Goal: Task Accomplishment & Management: Complete application form

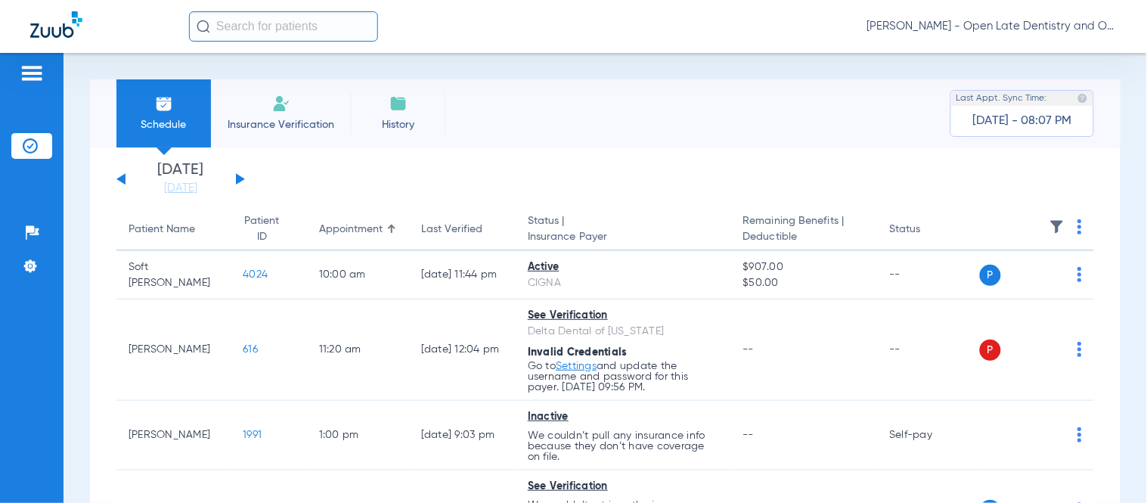
click at [891, 67] on div "Schedule Insurance Verification History Last Appt. Sync Time: [DATE] - 08:07 PM…" at bounding box center [606, 278] width 1084 height 450
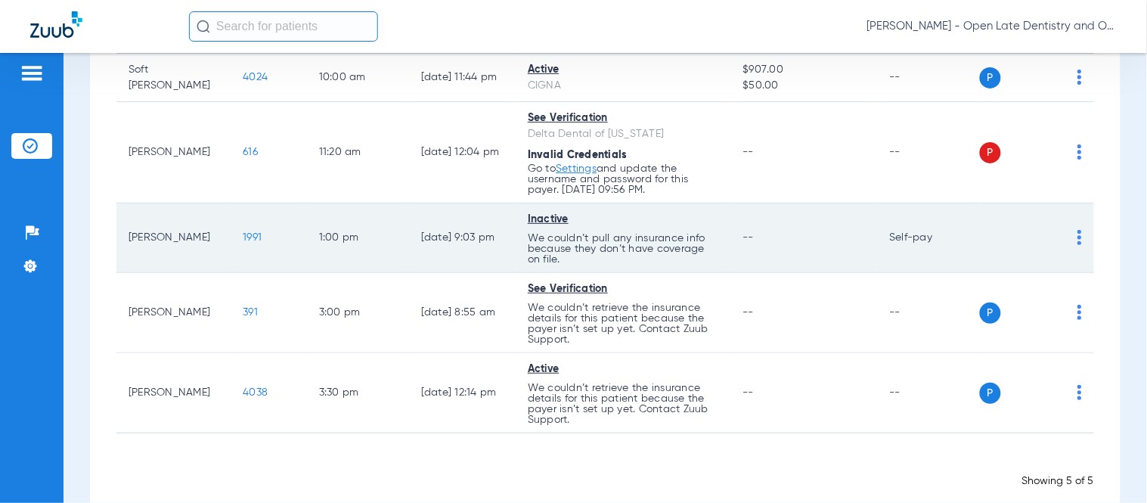
scroll to position [225, 0]
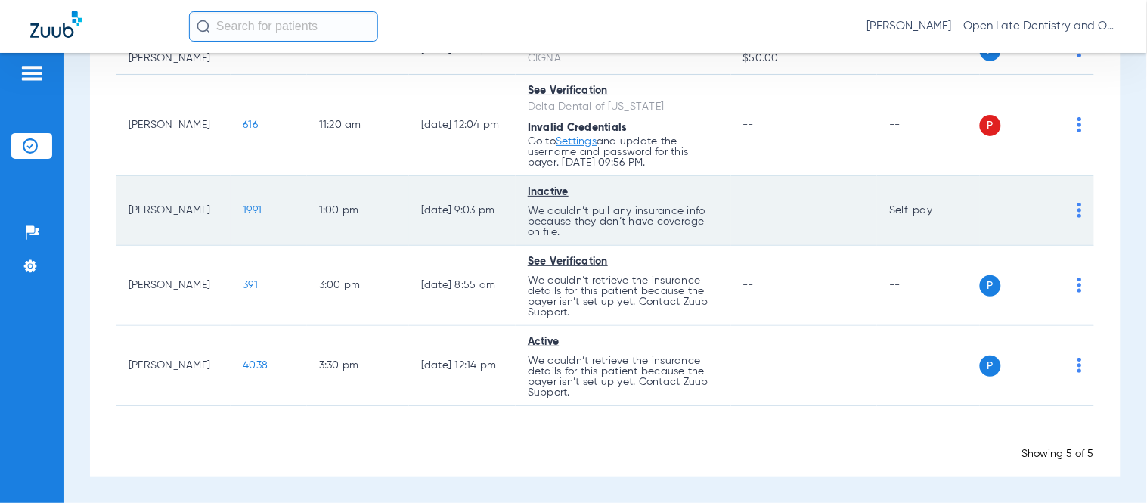
click at [243, 212] on span "1991" at bounding box center [252, 210] width 19 height 11
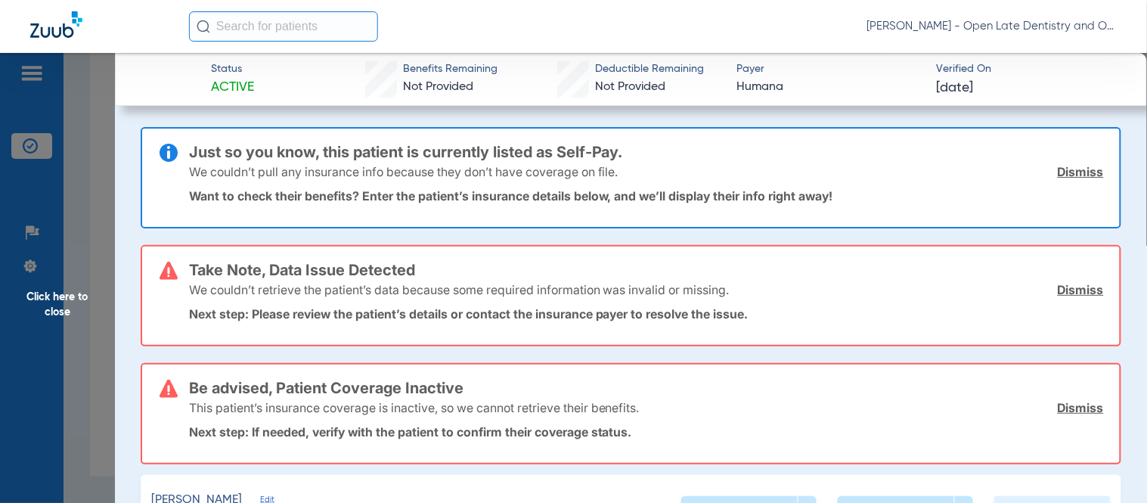
click at [1082, 166] on link "Dismiss" at bounding box center [1081, 171] width 46 height 15
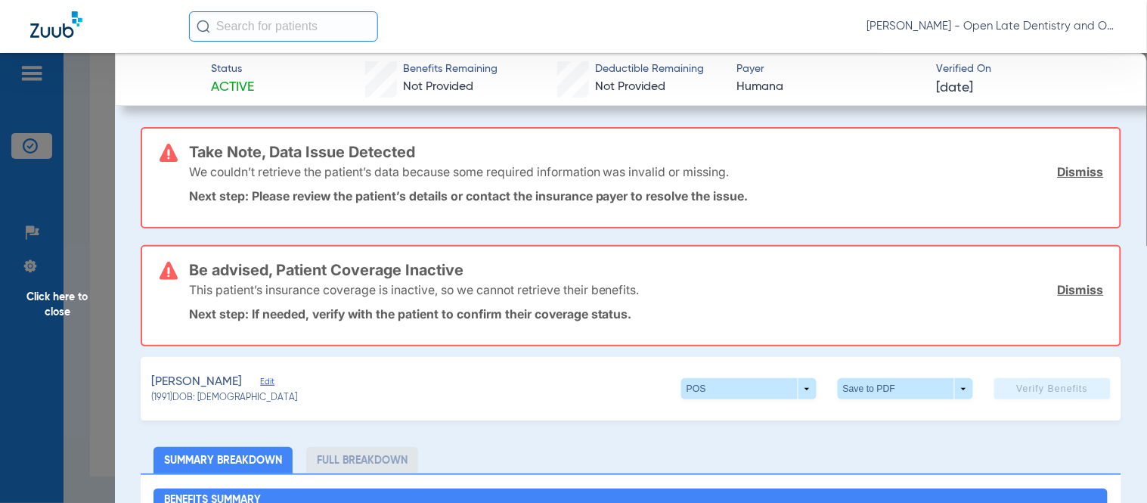
click at [1082, 166] on link "Dismiss" at bounding box center [1081, 171] width 46 height 15
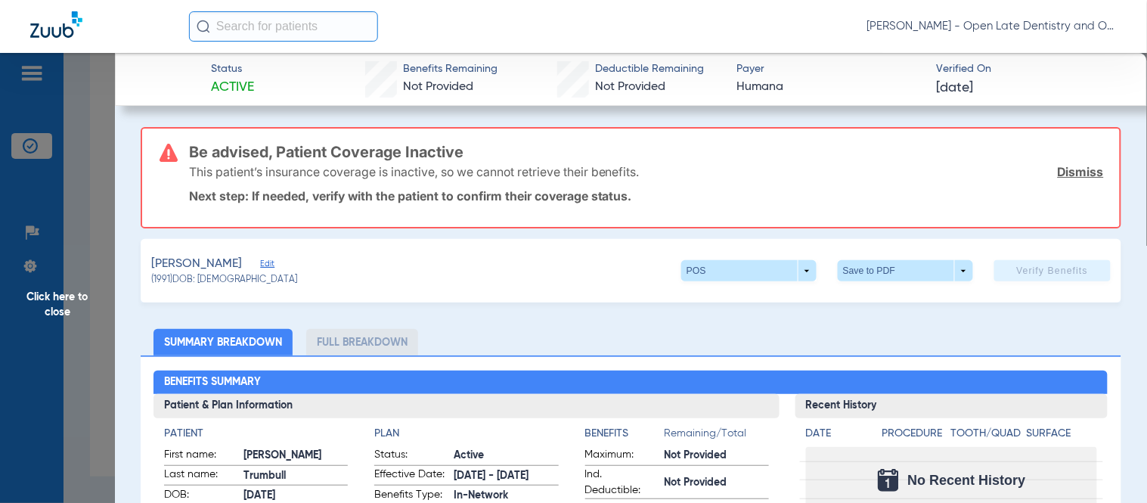
click at [1080, 167] on link "Dismiss" at bounding box center [1081, 171] width 46 height 15
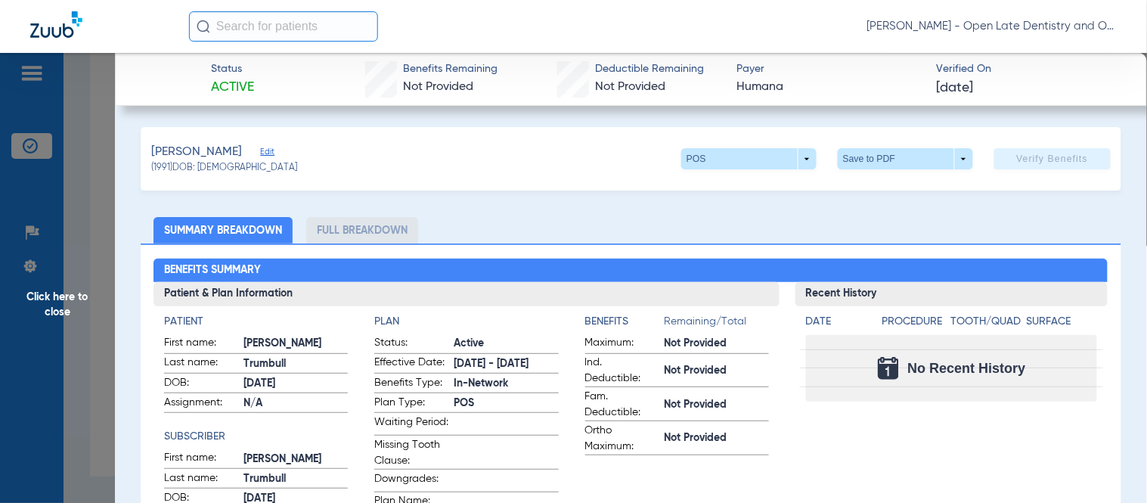
click at [63, 308] on span "Click here to close" at bounding box center [57, 304] width 115 height 503
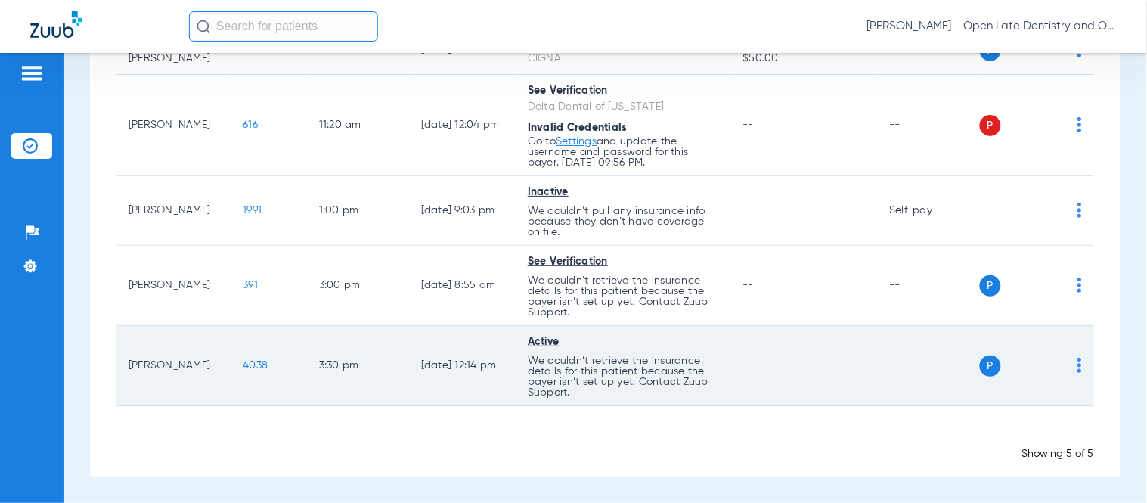
click at [243, 364] on span "4038" at bounding box center [255, 365] width 25 height 11
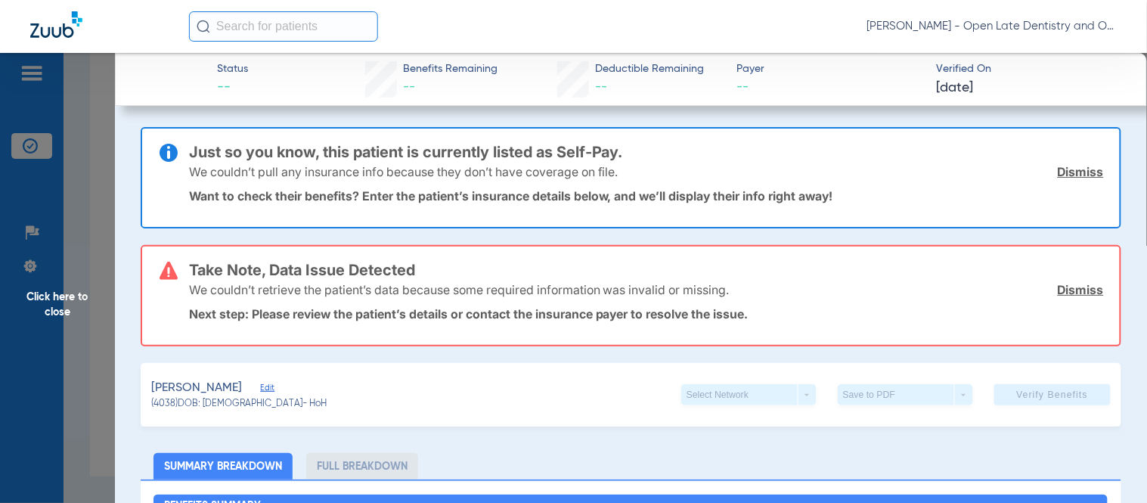
click at [1076, 169] on link "Dismiss" at bounding box center [1081, 171] width 46 height 15
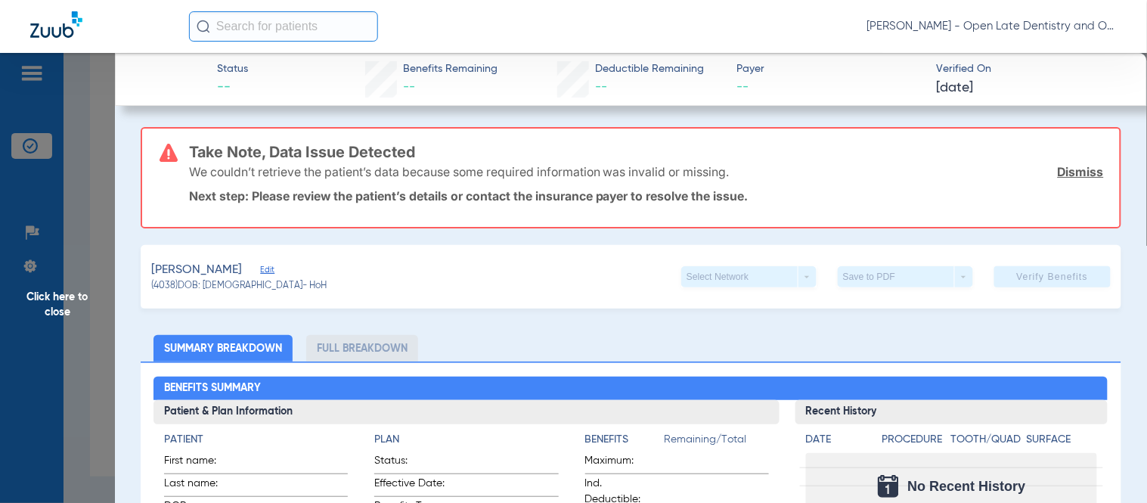
click at [1075, 169] on link "Dismiss" at bounding box center [1081, 171] width 46 height 15
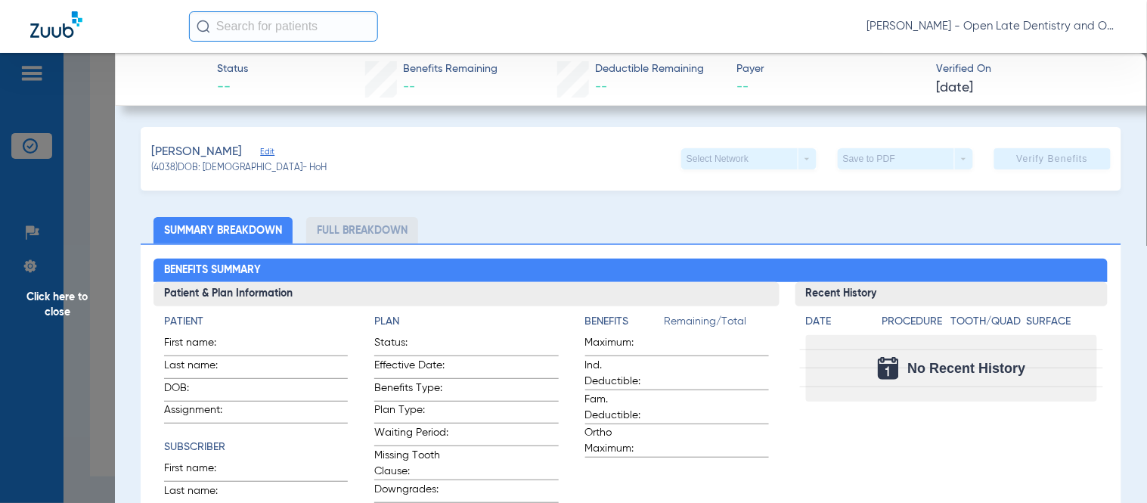
click at [265, 155] on span "Edit" at bounding box center [267, 154] width 14 height 14
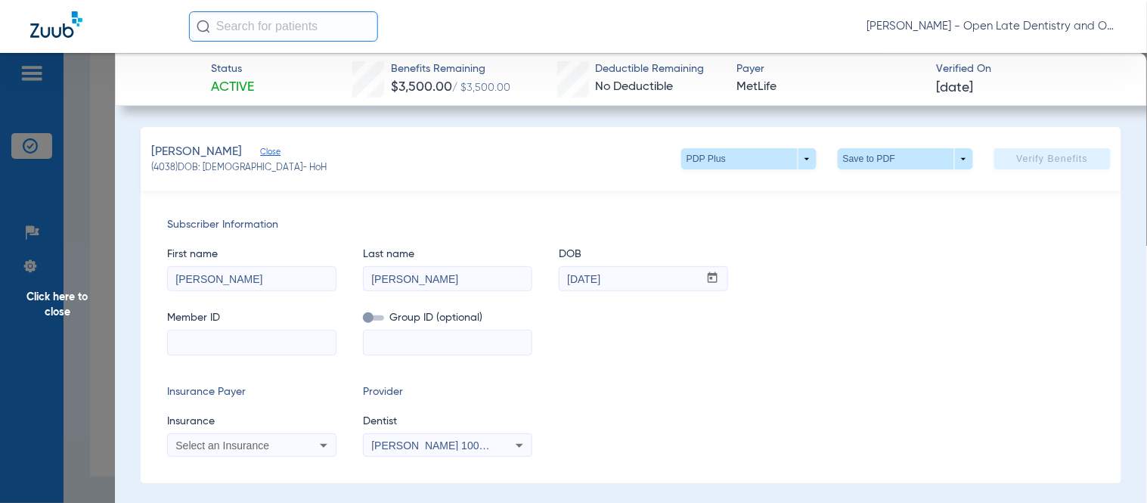
click at [259, 349] on input at bounding box center [252, 343] width 168 height 24
paste input "5386045"
drag, startPoint x: 222, startPoint y: 342, endPoint x: 8, endPoint y: 342, distance: 214.1
click at [116, 461] on app-side-panel-drawer "Click here to close Status Active Benefits Remaining $3,500.00 / $3,500.00 Dedu…" at bounding box center [116, 461] width 0 height 0
paste input "9"
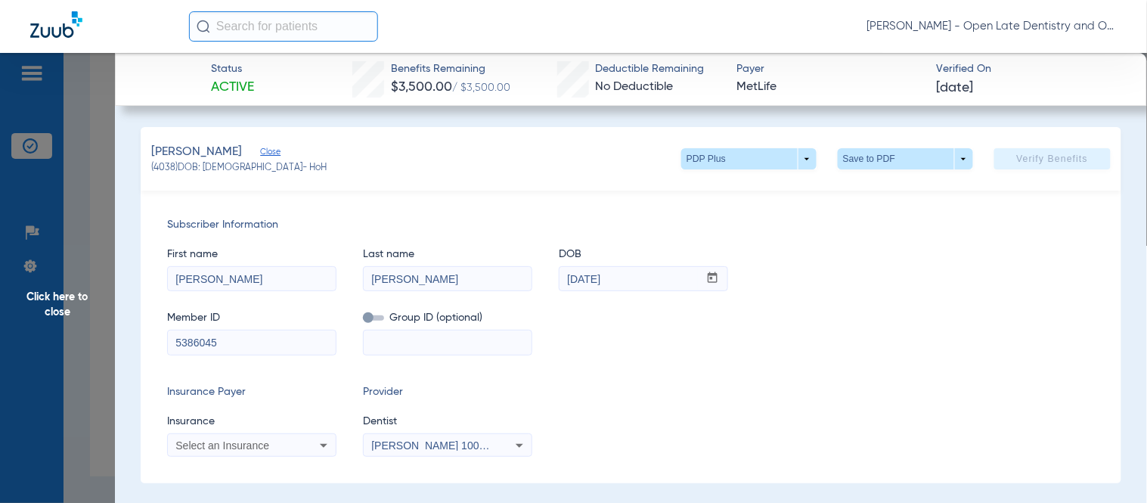
drag, startPoint x: 244, startPoint y: 340, endPoint x: 110, endPoint y: 330, distance: 134.3
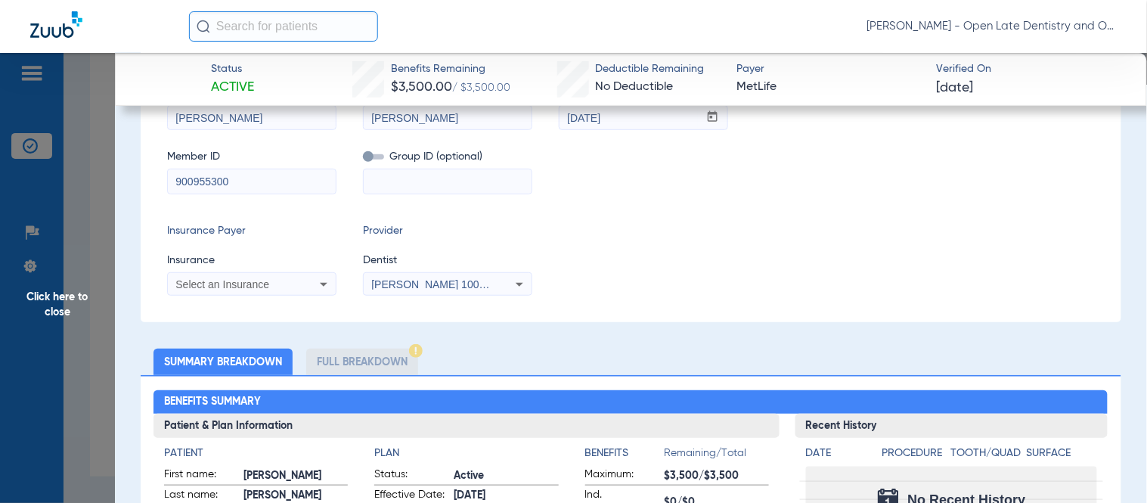
scroll to position [168, 0]
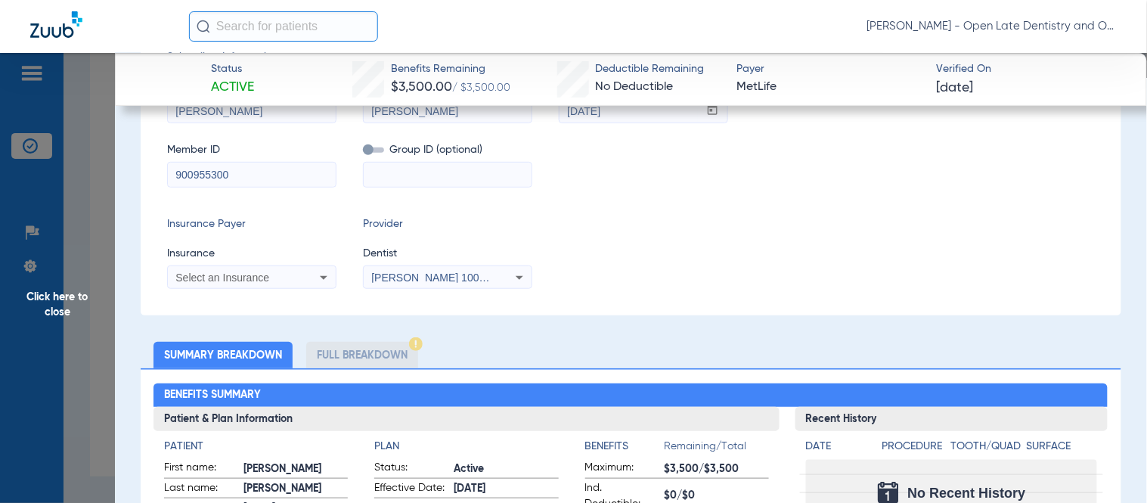
type input "900955300"
click at [327, 282] on icon at bounding box center [324, 278] width 18 height 18
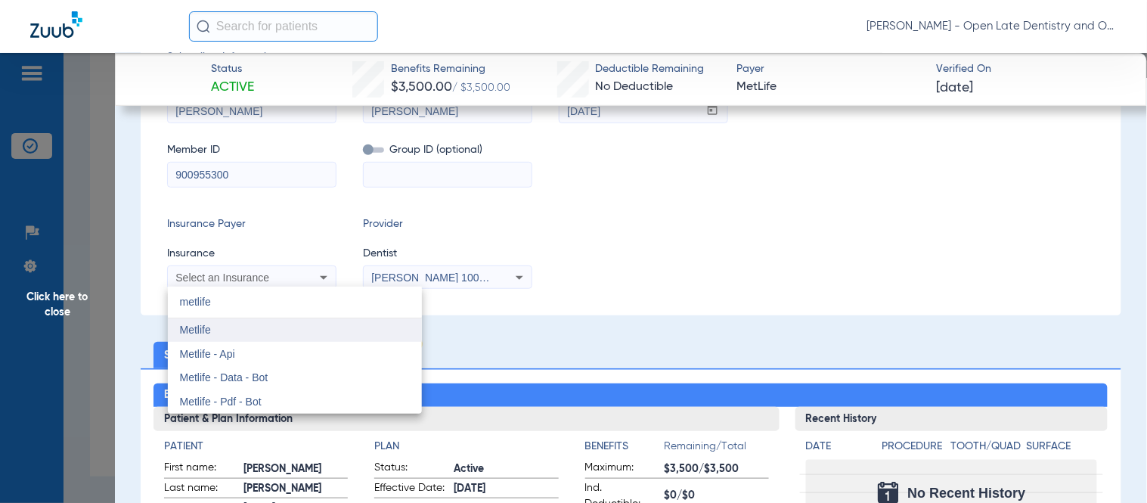
type input "metlife"
click at [237, 335] on mat-option "Metlife" at bounding box center [295, 330] width 254 height 24
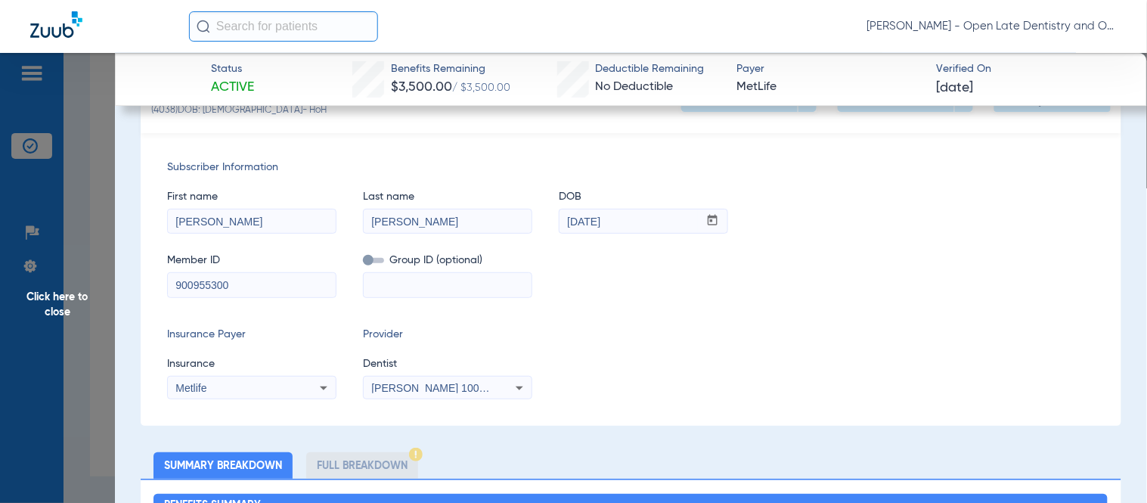
scroll to position [0, 0]
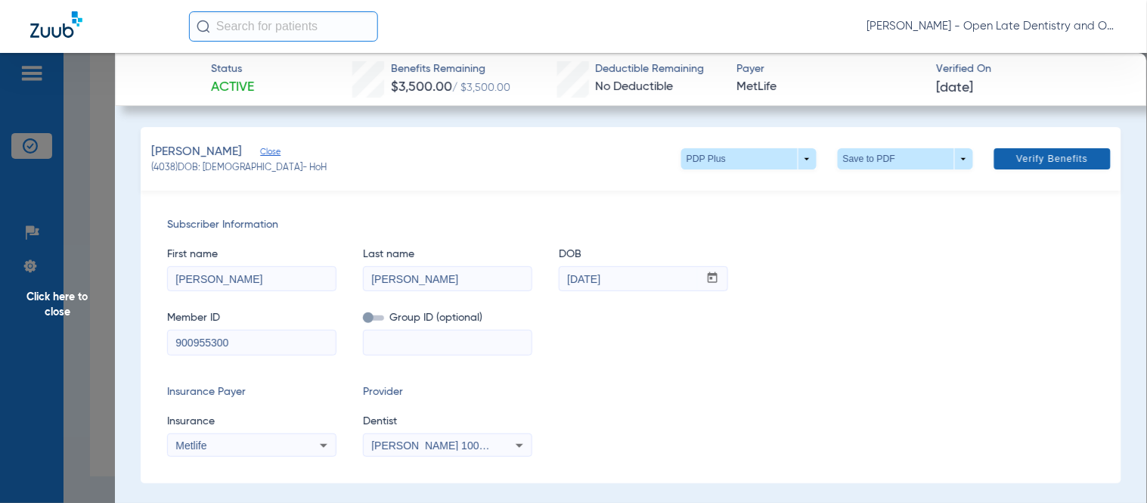
click at [1032, 153] on span "Verify Benefits" at bounding box center [1053, 159] width 72 height 12
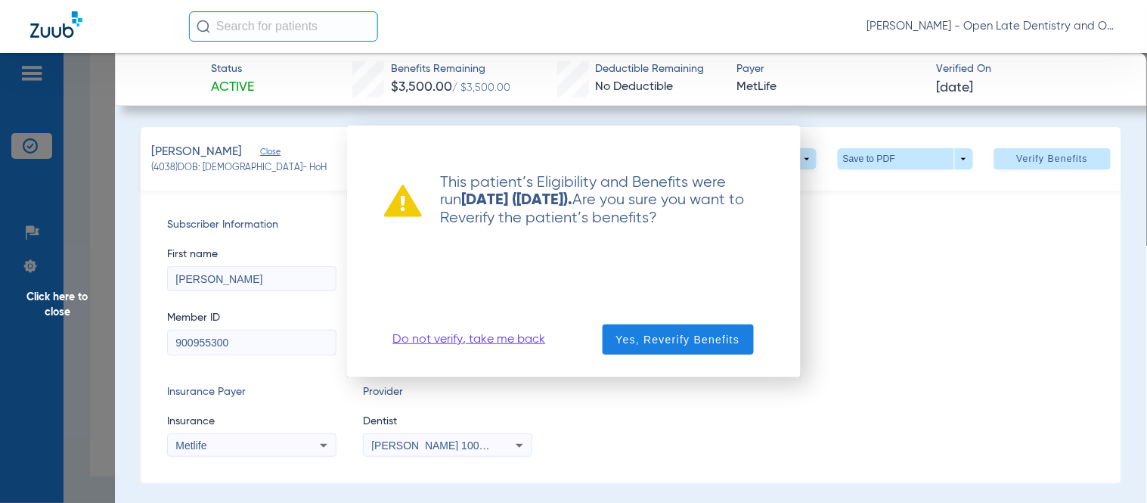
click at [473, 343] on link "Do not verify, take me back" at bounding box center [469, 339] width 153 height 15
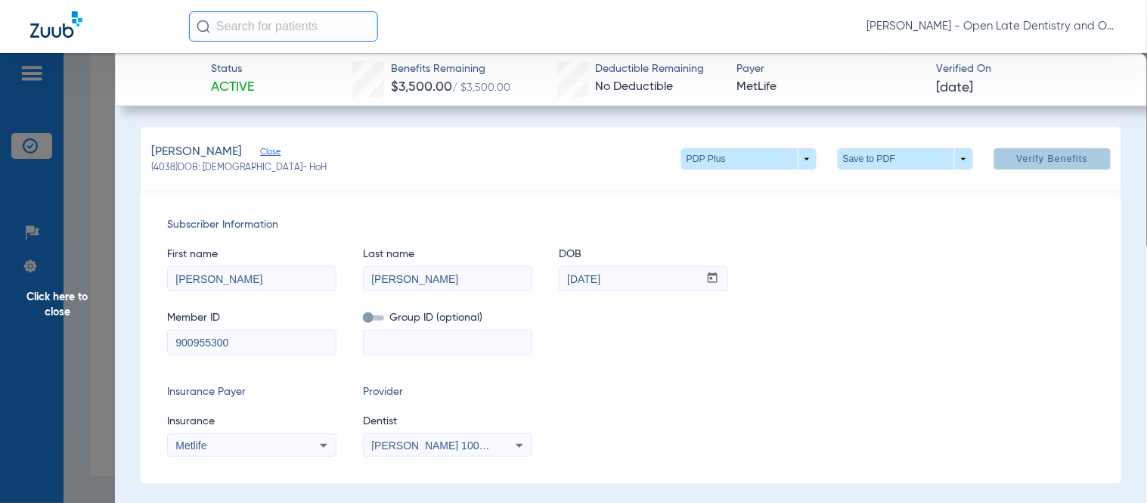
click at [64, 306] on span "Click here to close" at bounding box center [57, 304] width 115 height 503
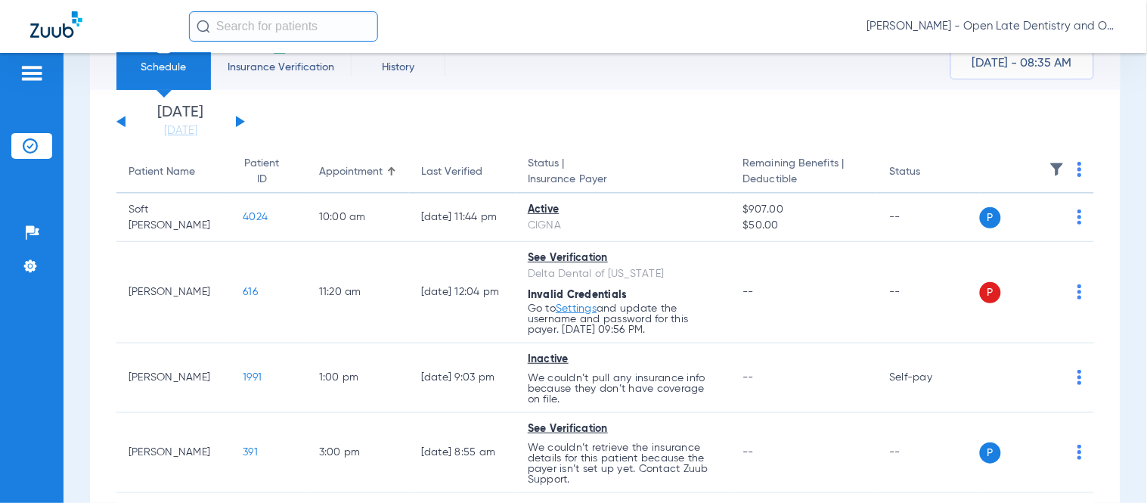
scroll to position [57, 0]
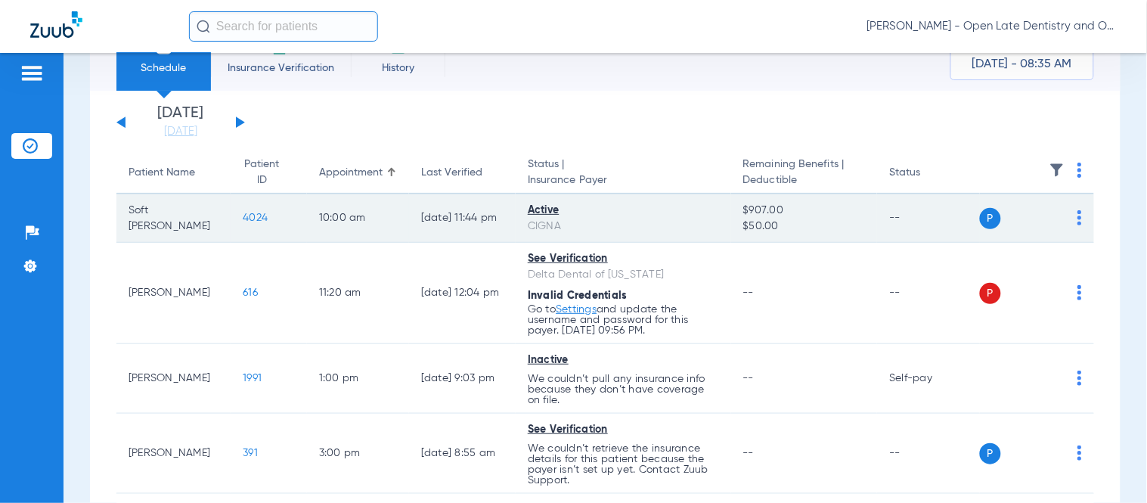
click at [243, 215] on span "4024" at bounding box center [255, 218] width 25 height 11
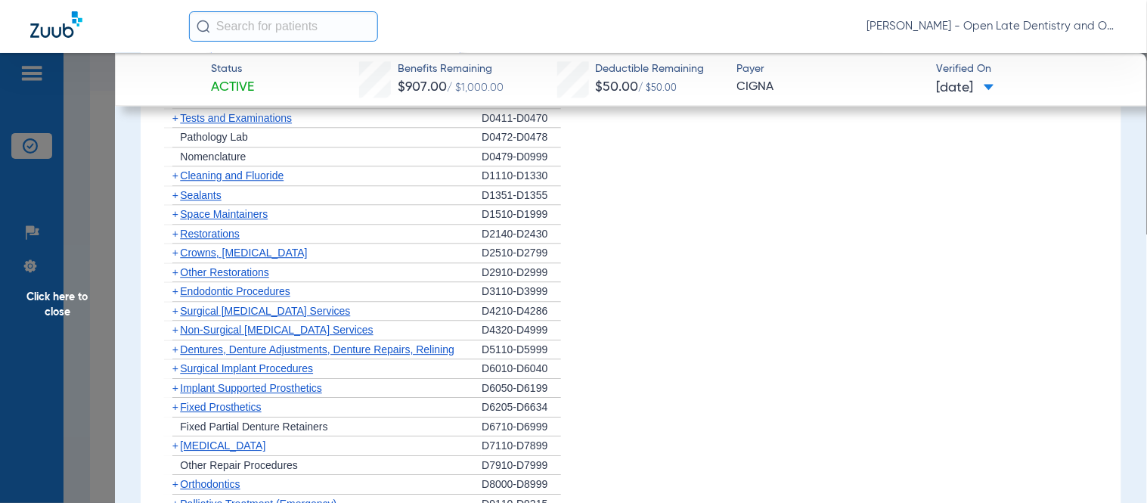
scroll to position [889, 0]
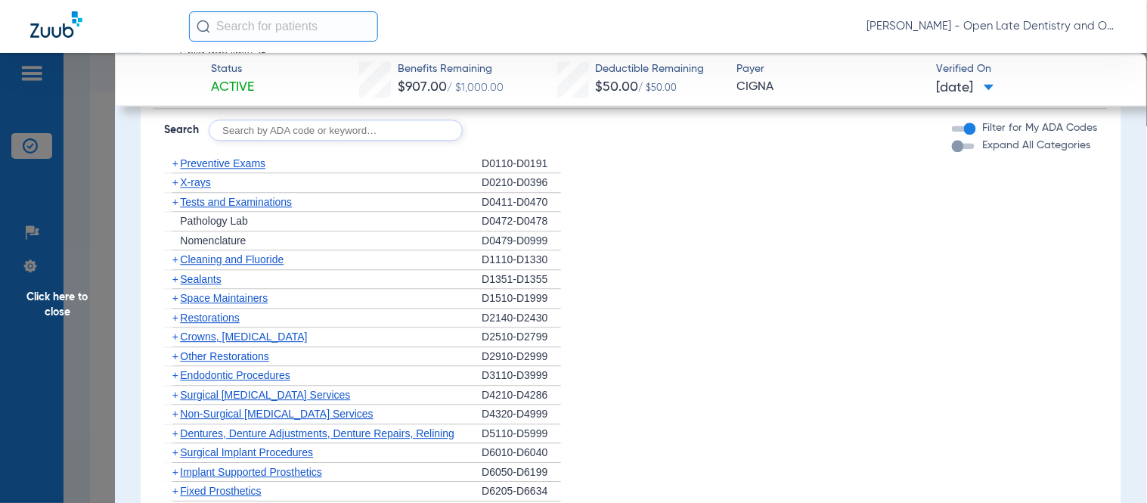
click at [172, 169] on span "+" at bounding box center [175, 163] width 6 height 12
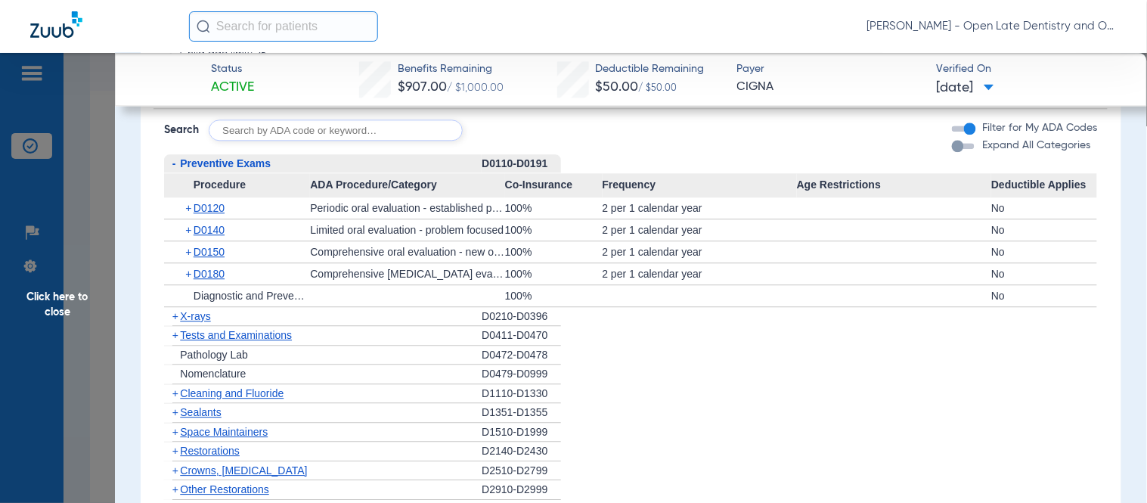
click at [189, 262] on span "+" at bounding box center [189, 251] width 8 height 21
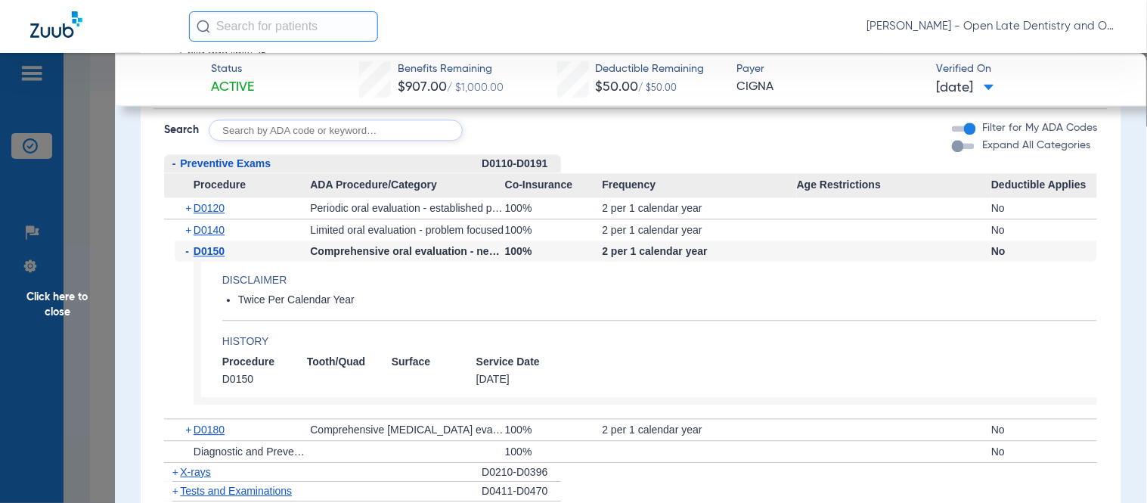
click at [190, 262] on span "-" at bounding box center [189, 251] width 8 height 21
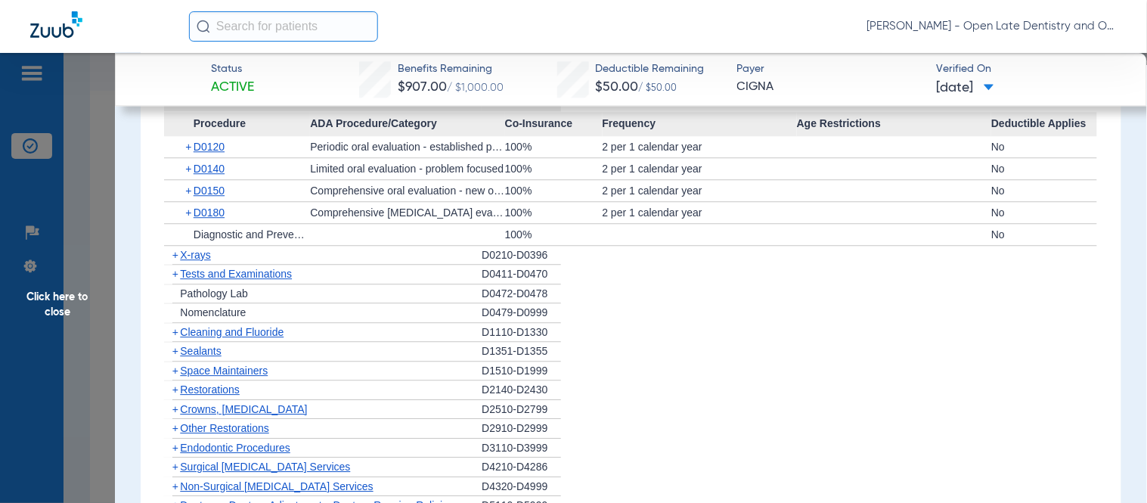
scroll to position [973, 0]
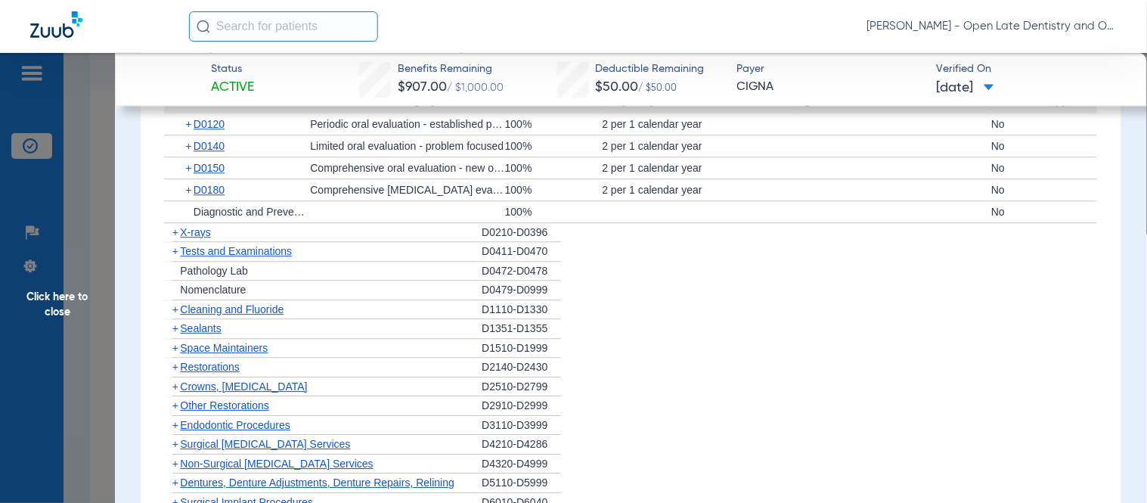
click at [169, 242] on span "+" at bounding box center [172, 232] width 16 height 19
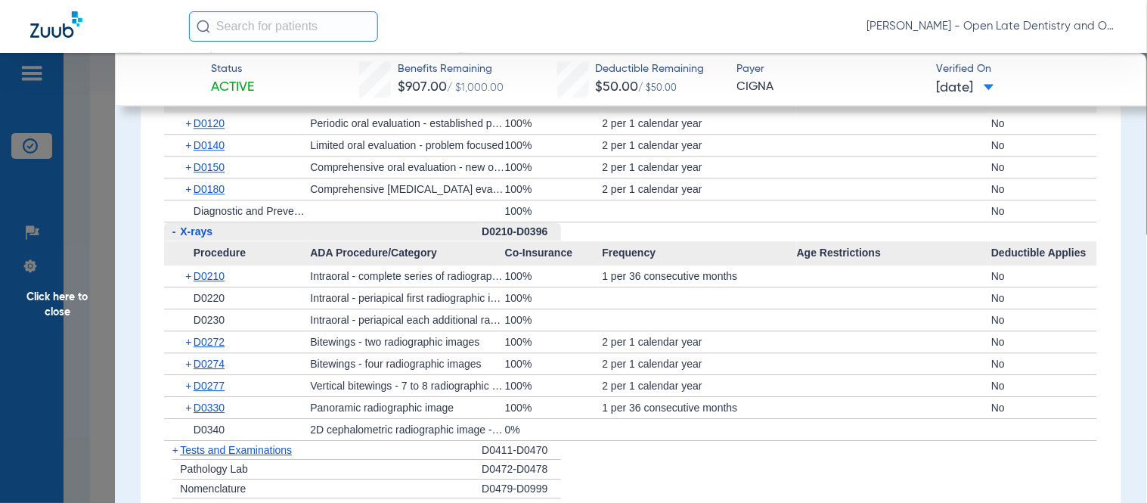
click at [176, 241] on span "-" at bounding box center [172, 231] width 16 height 19
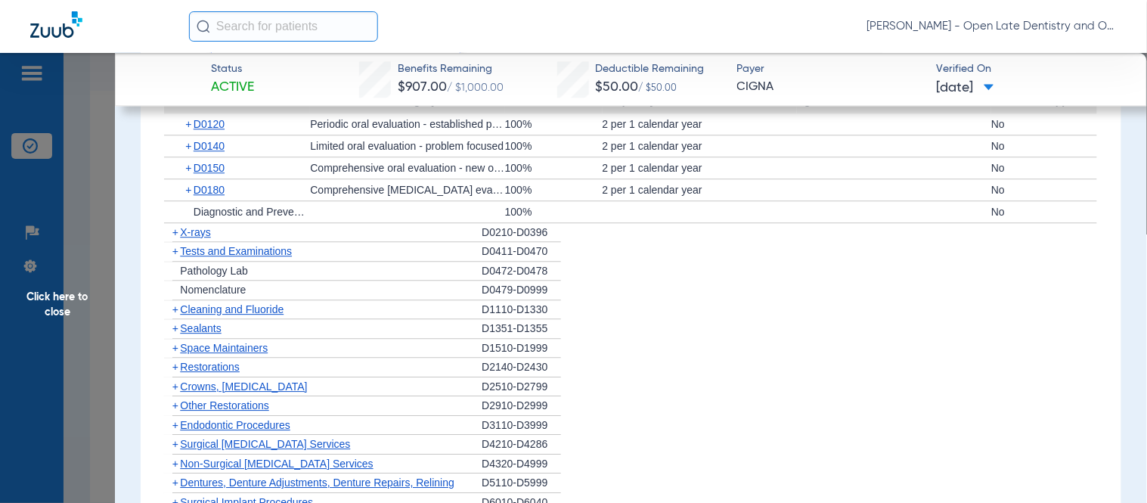
click at [176, 238] on span "+" at bounding box center [175, 232] width 6 height 12
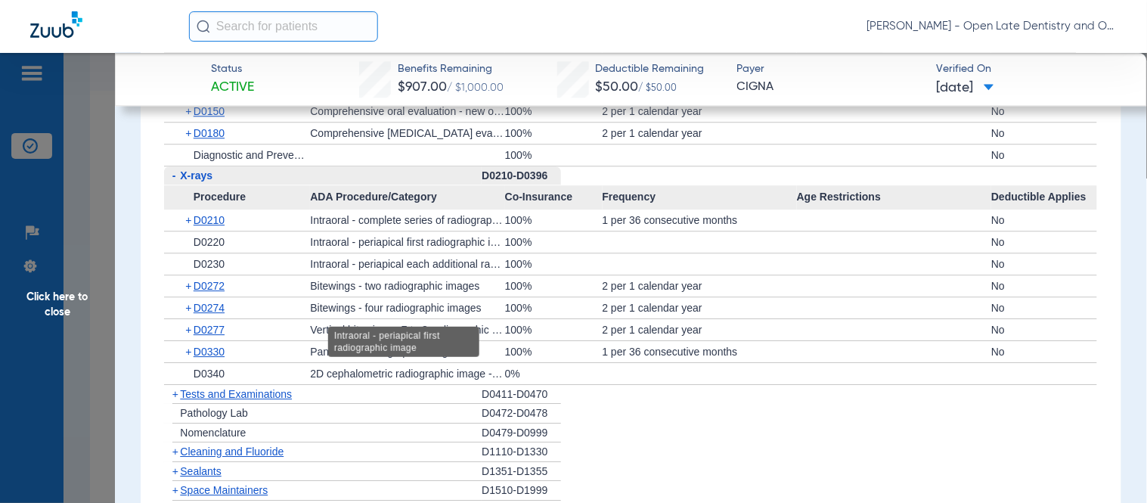
scroll to position [1057, 0]
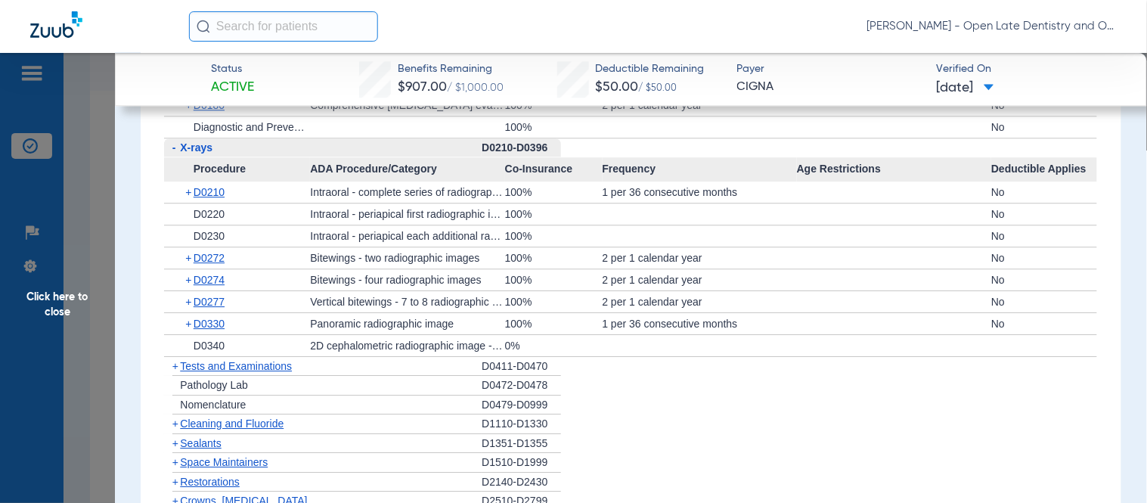
click at [187, 290] on span "+" at bounding box center [189, 279] width 8 height 21
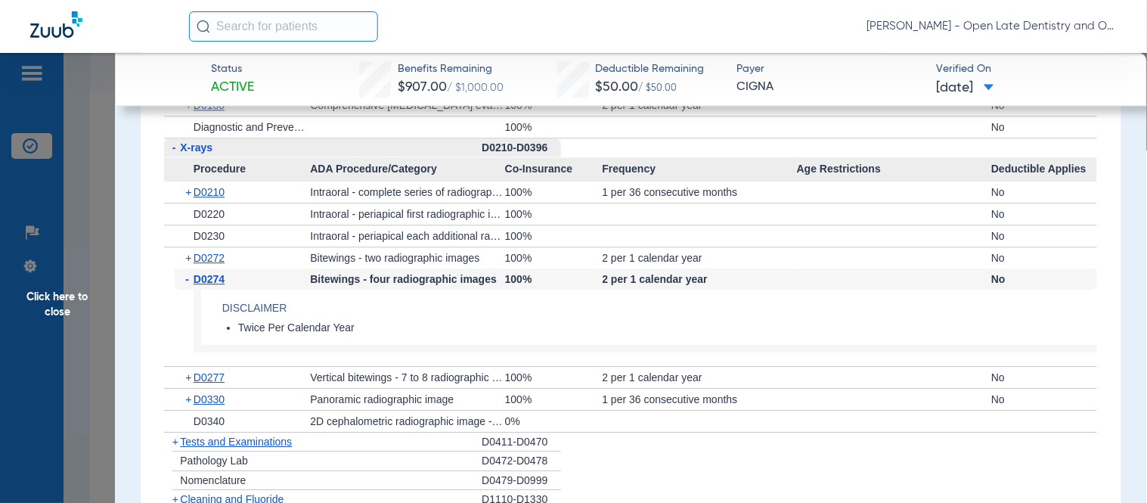
click at [187, 290] on span "-" at bounding box center [189, 279] width 8 height 21
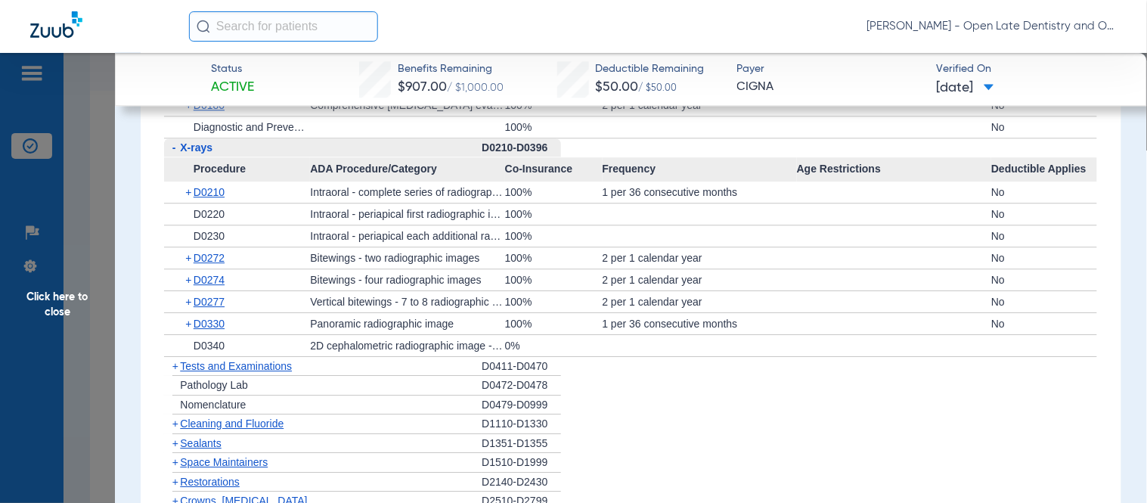
scroll to position [1141, 0]
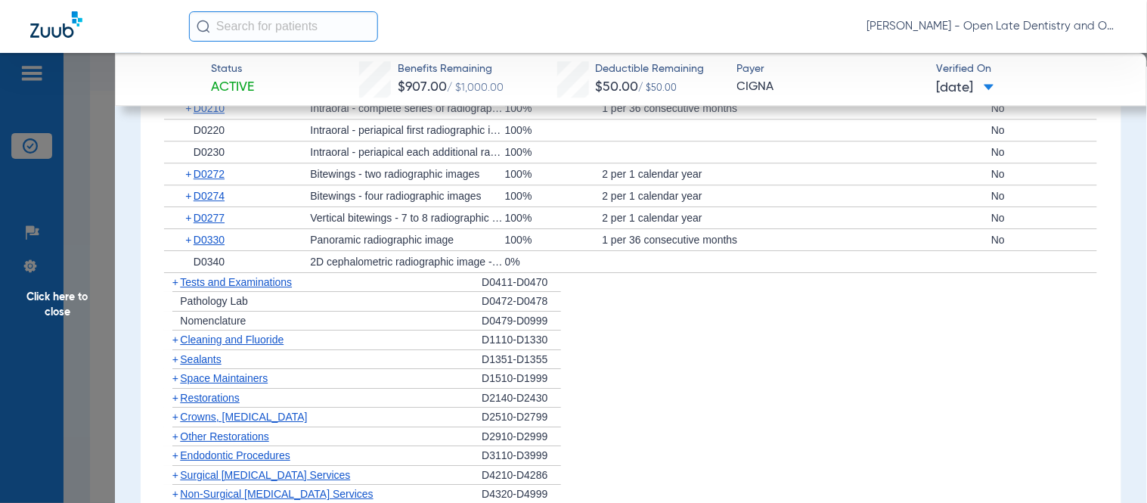
click at [185, 247] on span "+" at bounding box center [189, 239] width 8 height 21
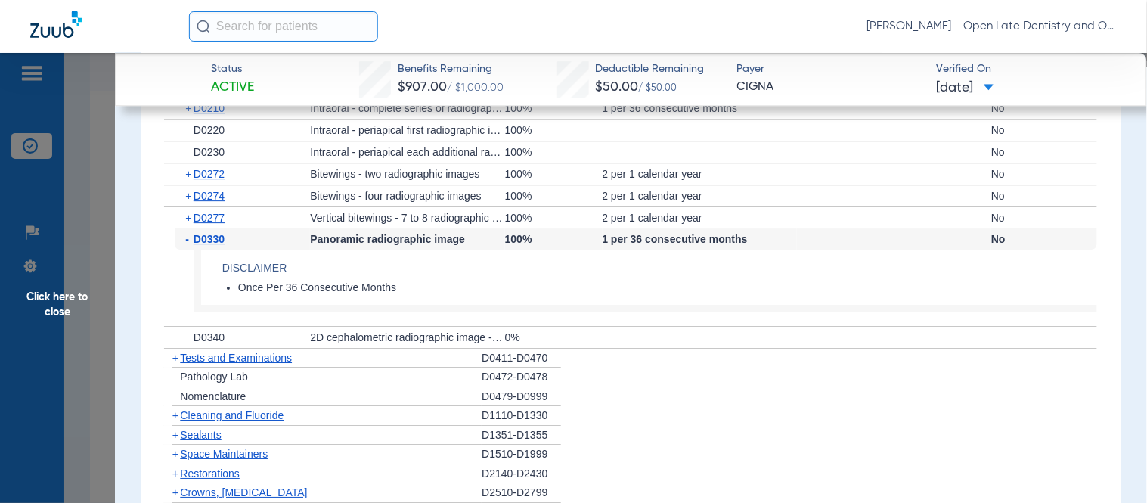
click at [189, 250] on span "-" at bounding box center [189, 238] width 8 height 21
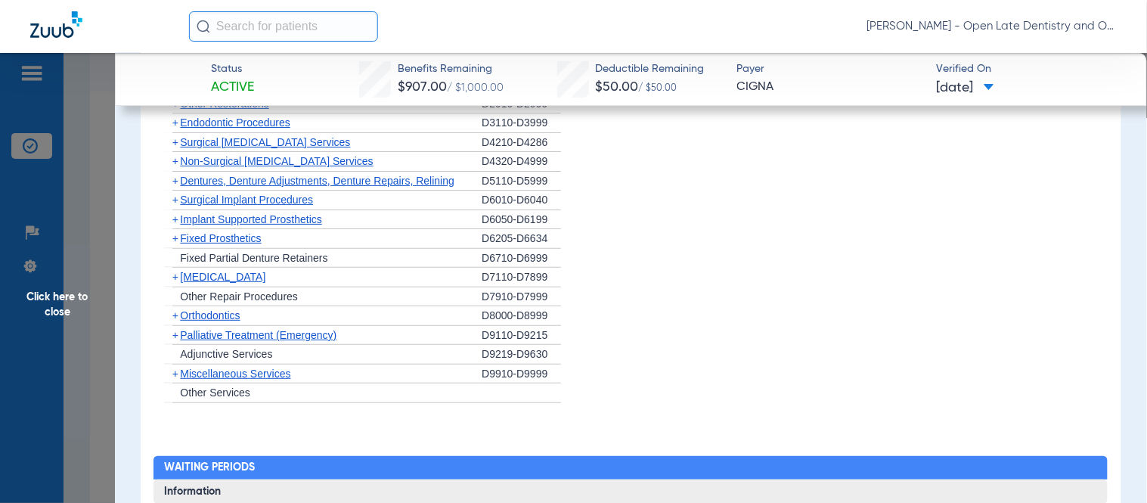
scroll to position [1305, 0]
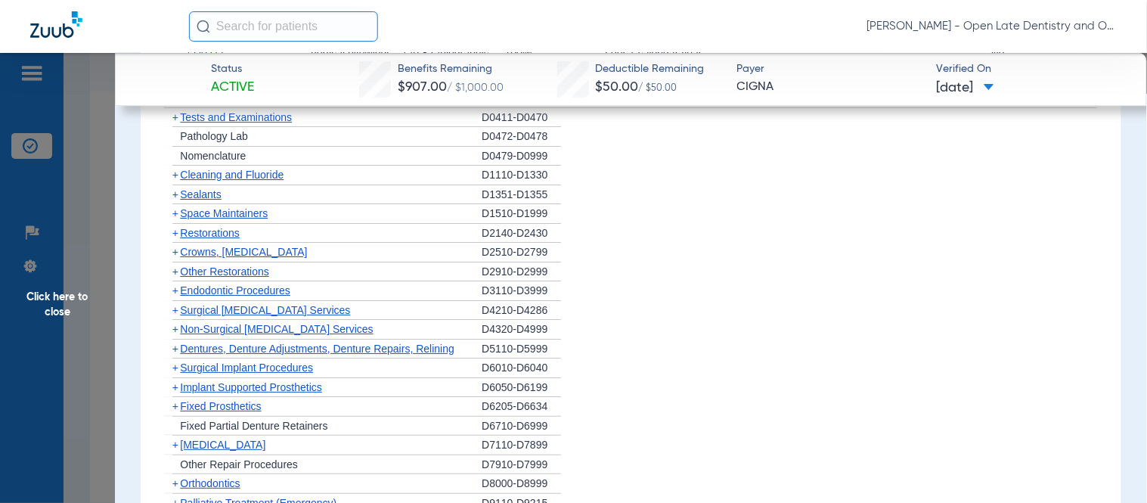
click at [175, 181] on span "+" at bounding box center [175, 175] width 6 height 12
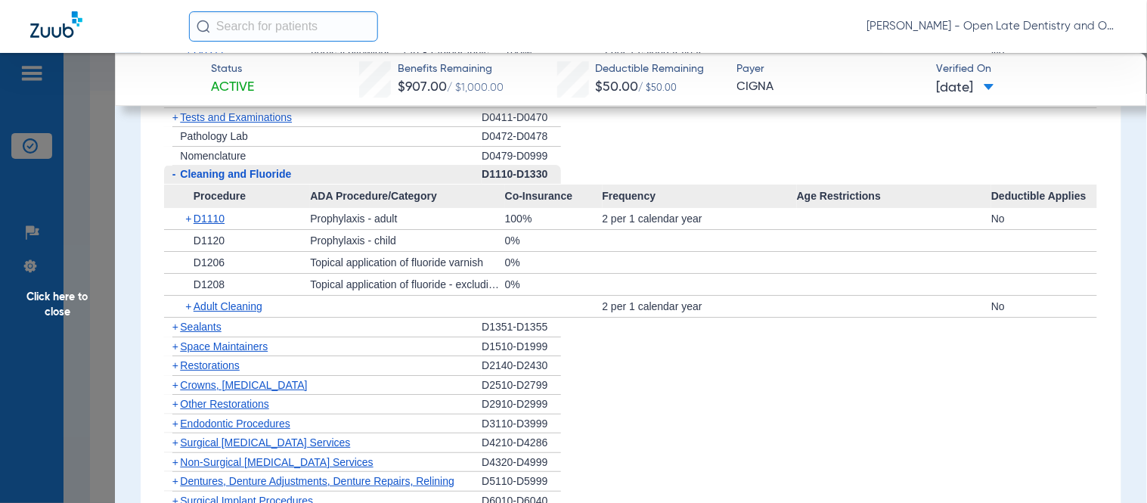
click at [187, 228] on span "+" at bounding box center [189, 218] width 8 height 21
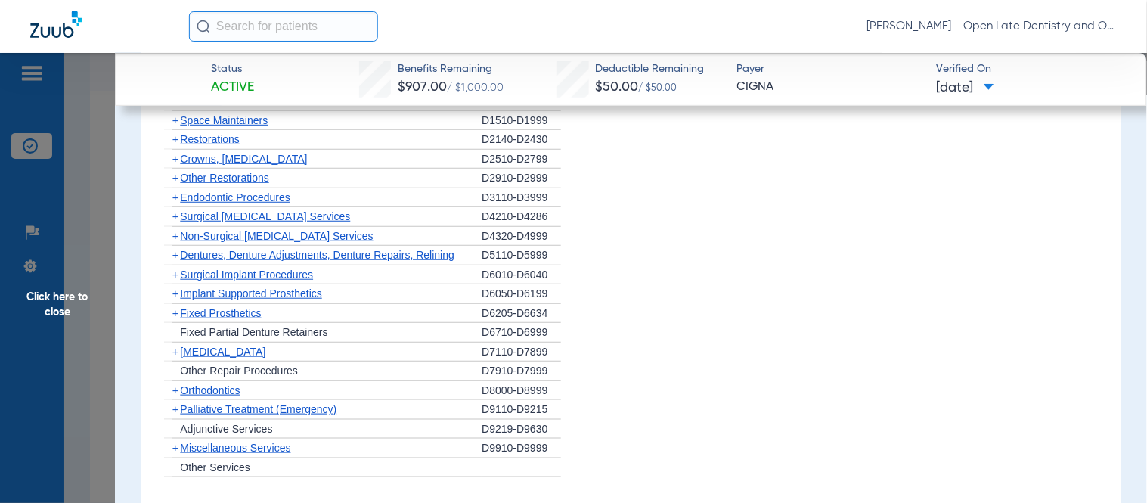
scroll to position [1726, 0]
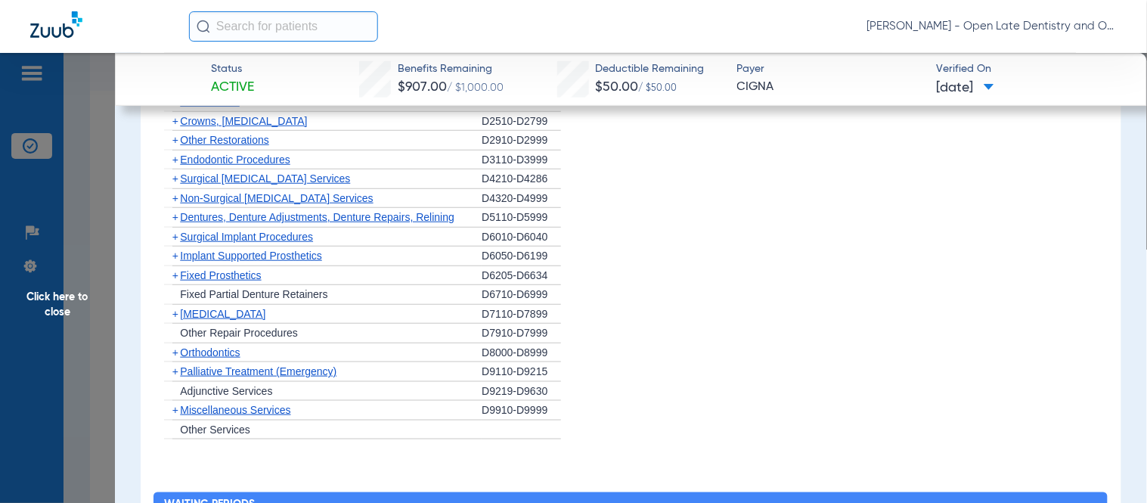
click at [176, 359] on span "+" at bounding box center [175, 352] width 6 height 12
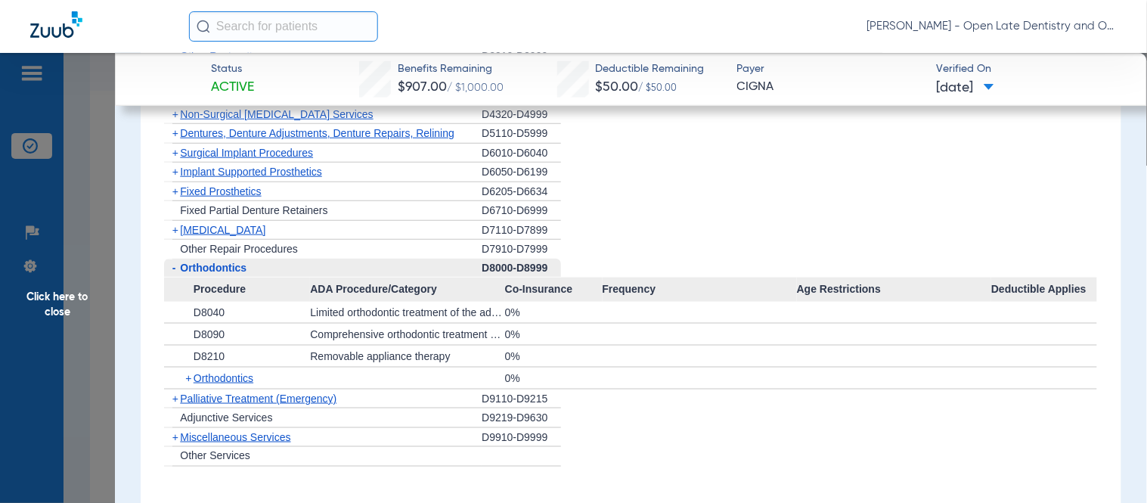
scroll to position [1894, 0]
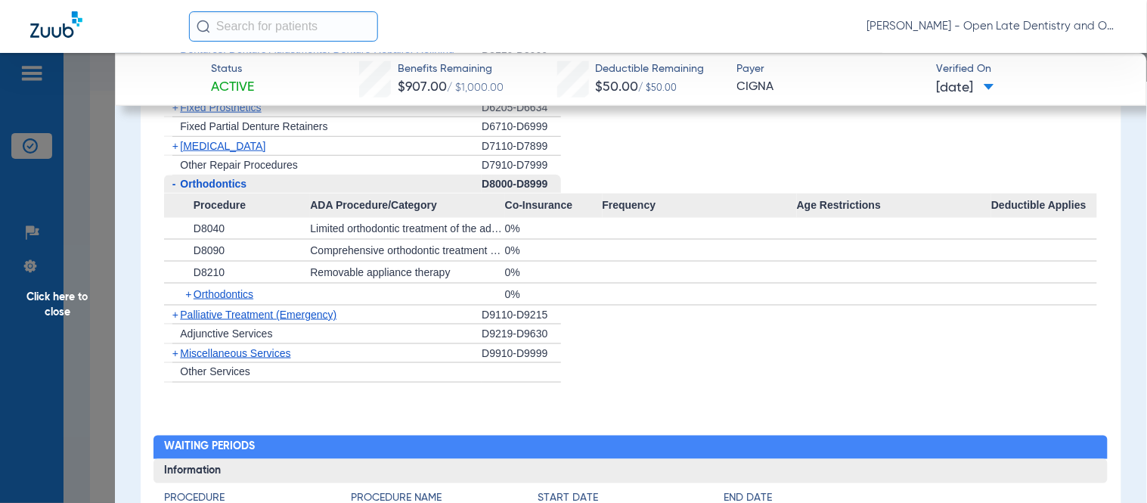
click at [174, 359] on span "+" at bounding box center [175, 353] width 6 height 12
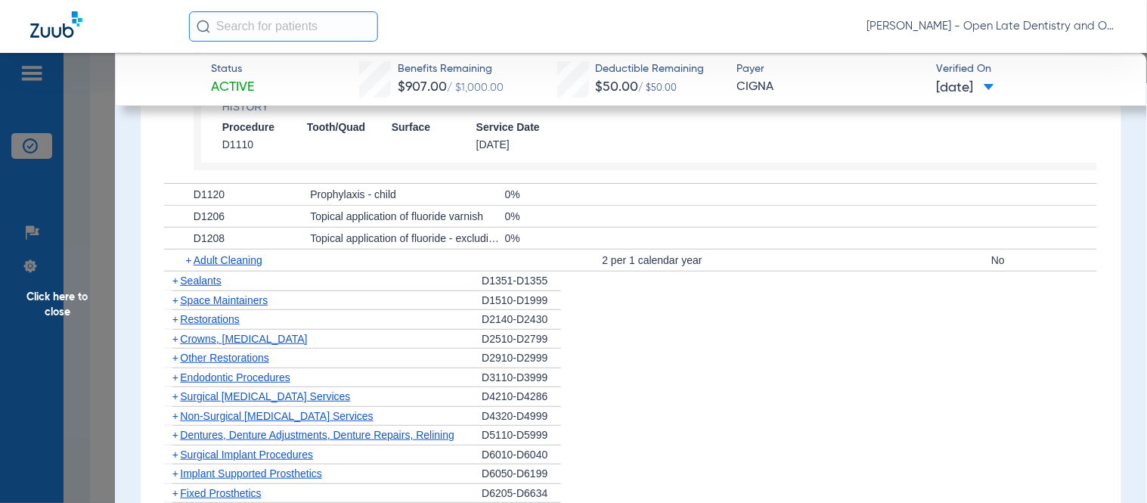
scroll to position [1389, 0]
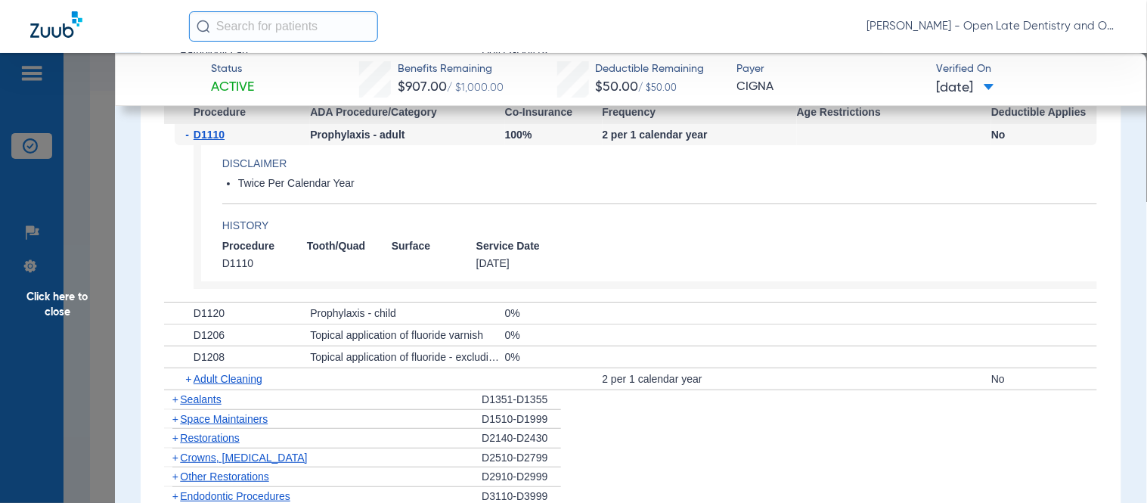
click at [48, 306] on span "Click here to close" at bounding box center [57, 304] width 115 height 503
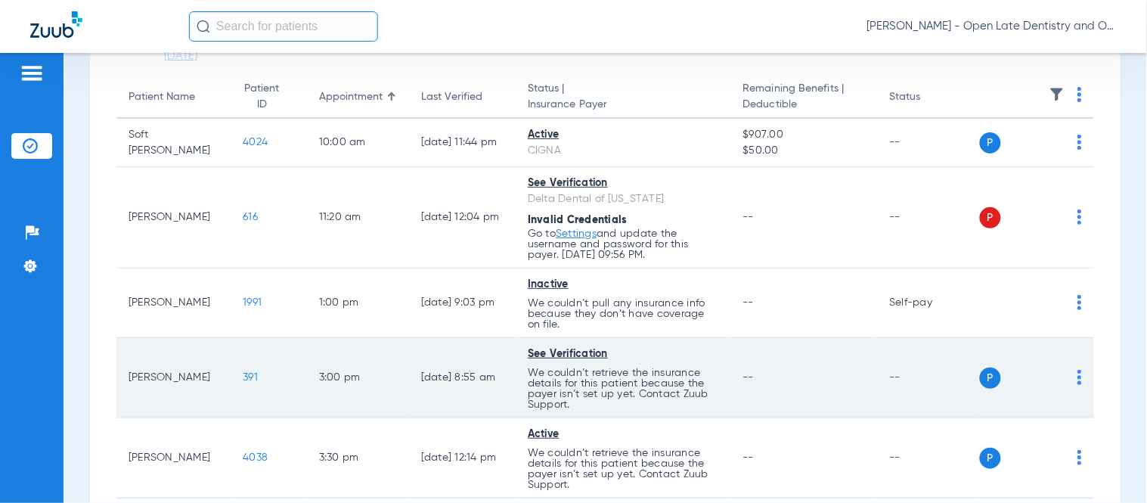
scroll to position [225, 0]
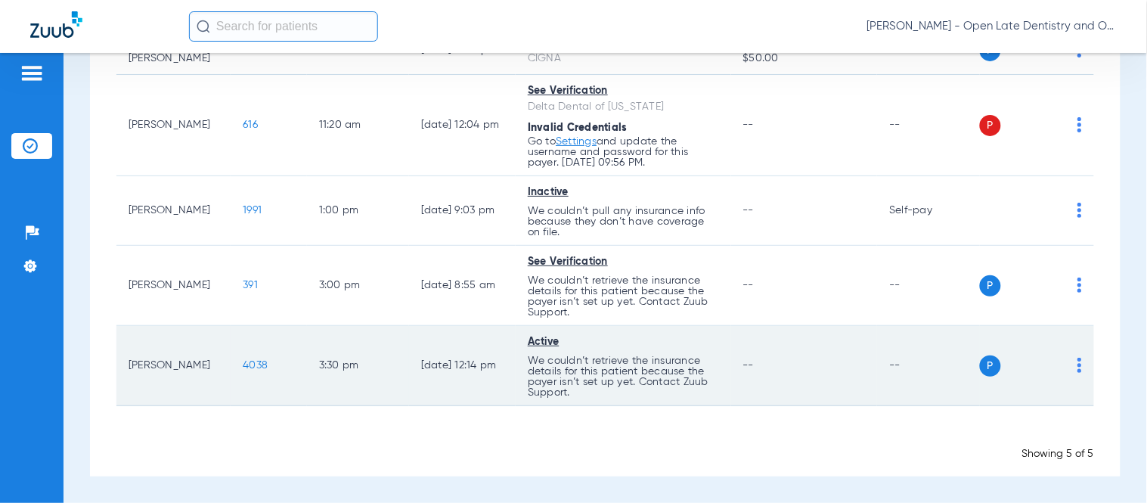
click at [243, 365] on span "4038" at bounding box center [255, 365] width 25 height 11
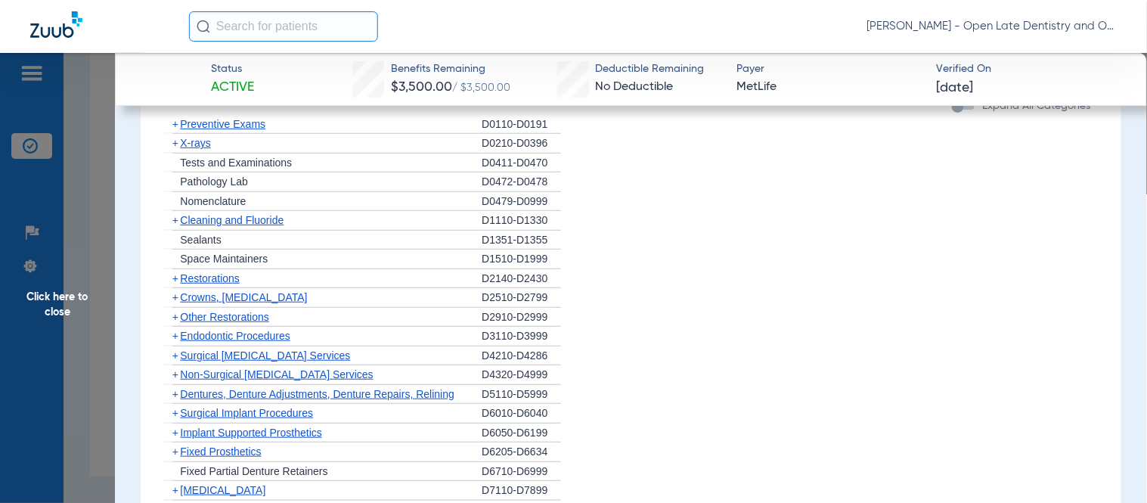
scroll to position [1513, 0]
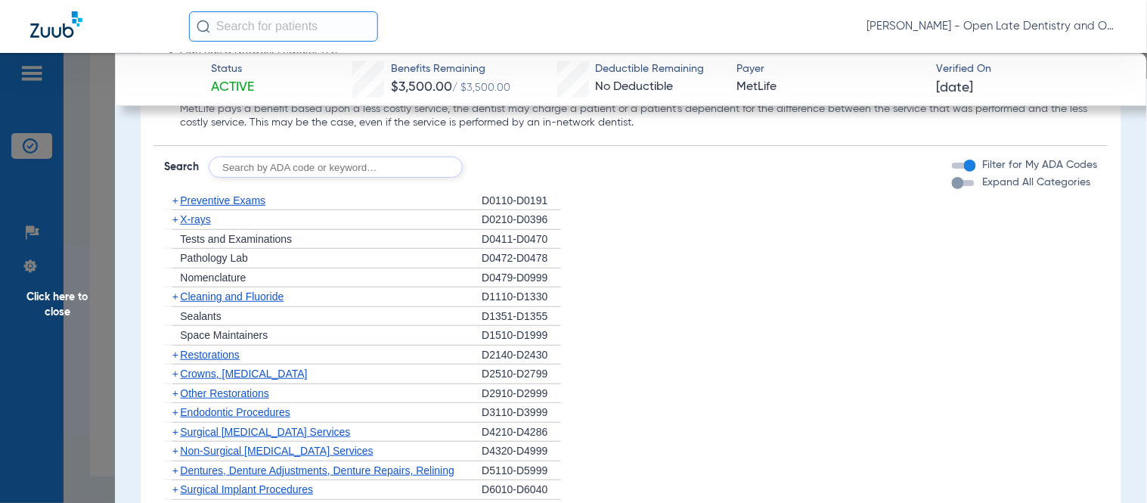
click at [176, 194] on span "+" at bounding box center [175, 200] width 6 height 12
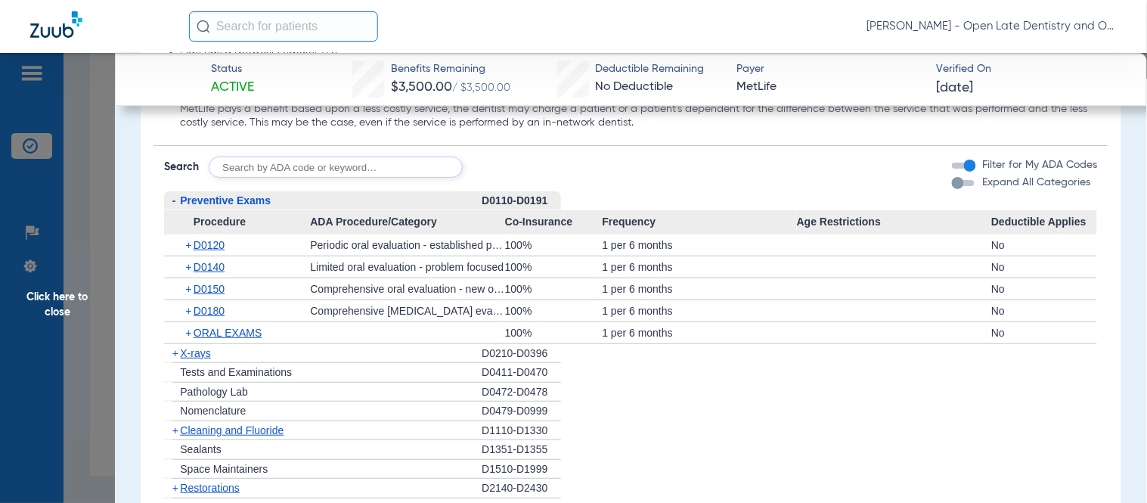
click at [186, 234] on span "+" at bounding box center [189, 244] width 8 height 21
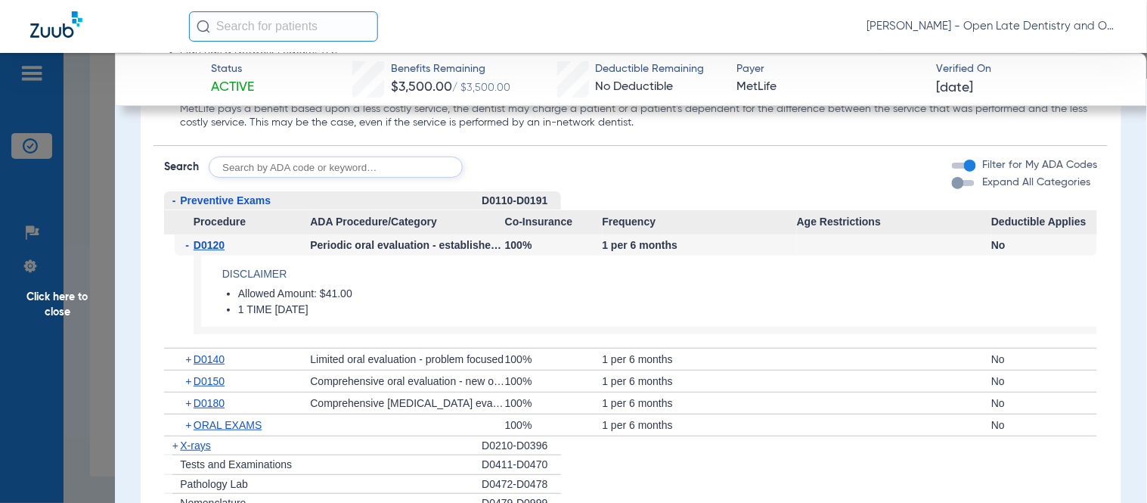
click at [187, 234] on span "-" at bounding box center [189, 244] width 8 height 21
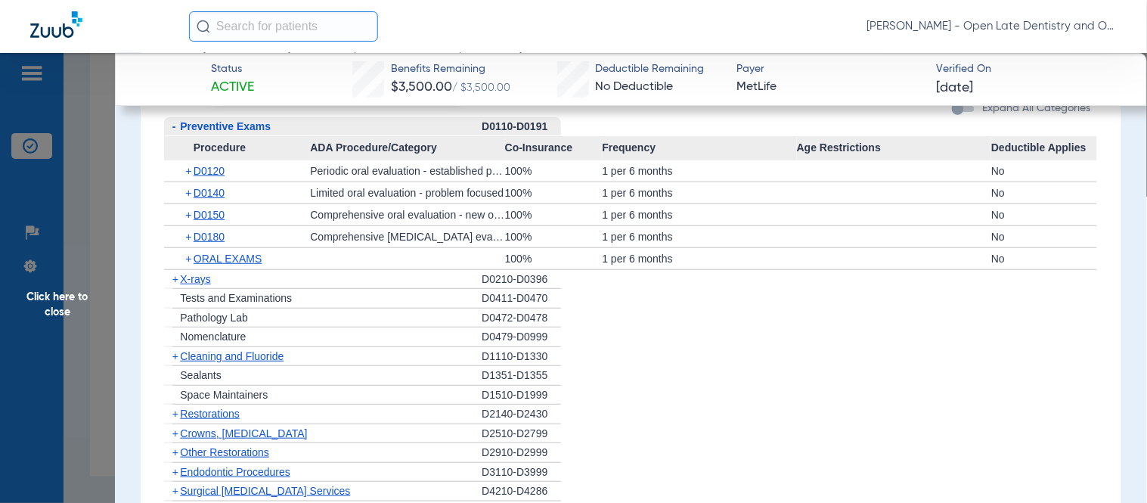
scroll to position [1582, 0]
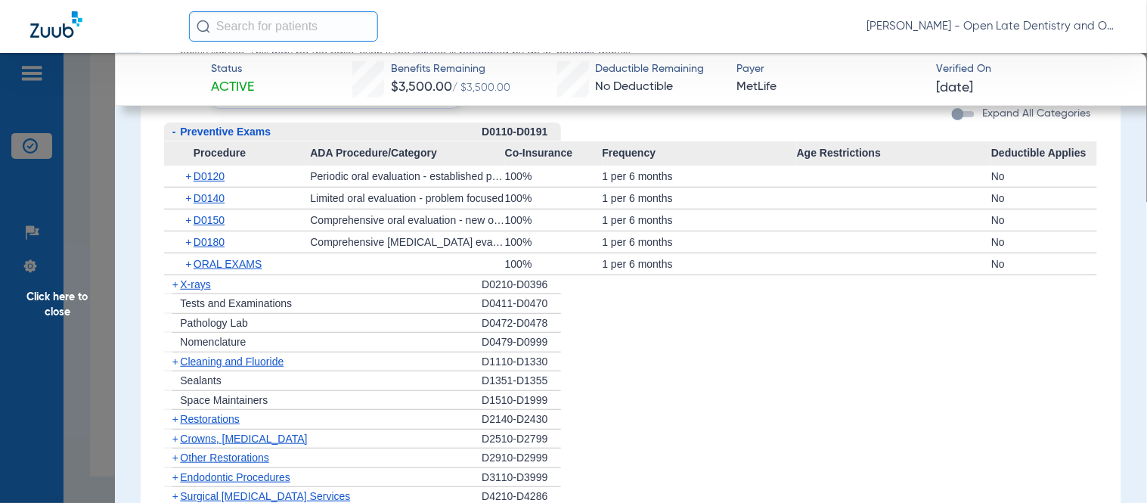
click at [185, 210] on span "+" at bounding box center [189, 220] width 8 height 21
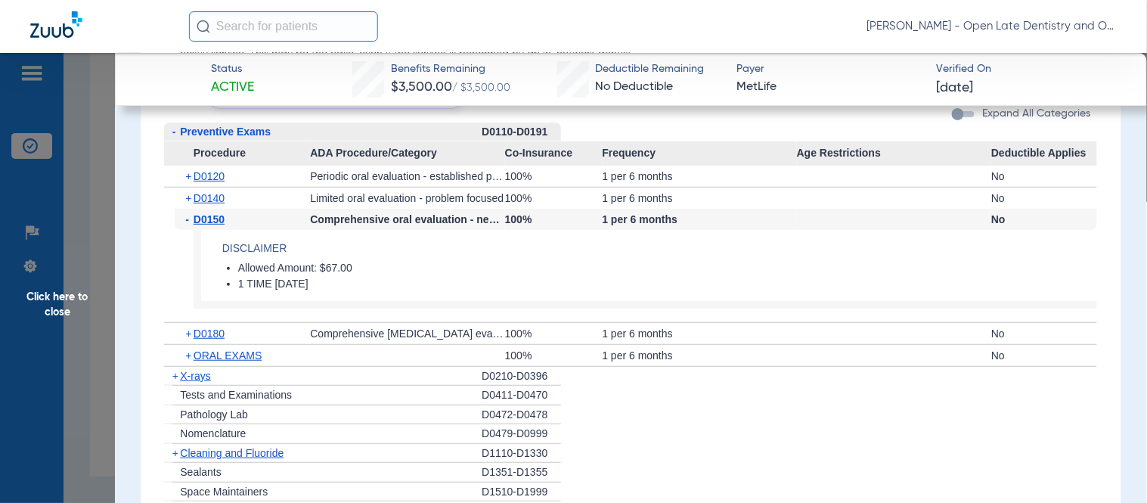
click at [186, 209] on span "-" at bounding box center [189, 219] width 8 height 21
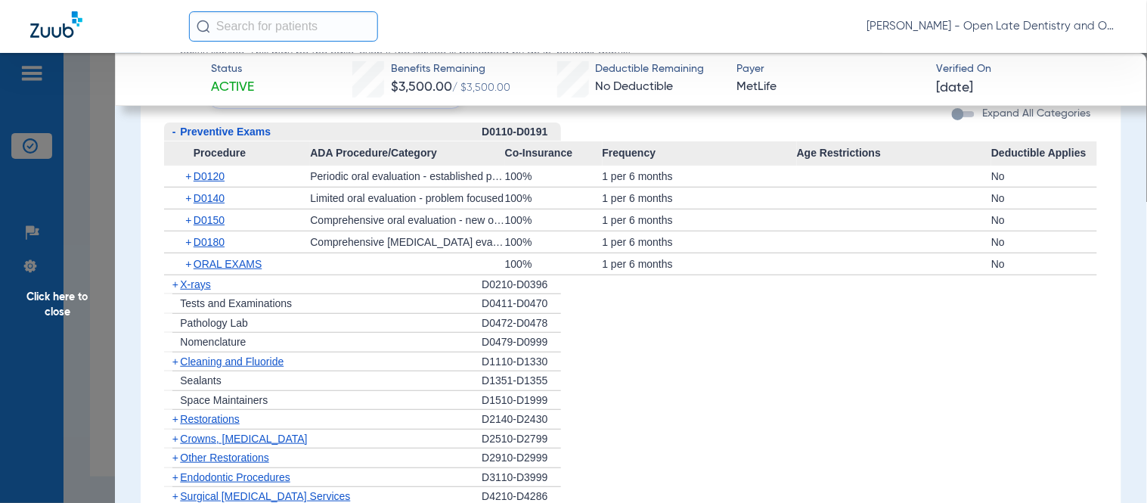
click at [172, 278] on span "+" at bounding box center [175, 284] width 6 height 12
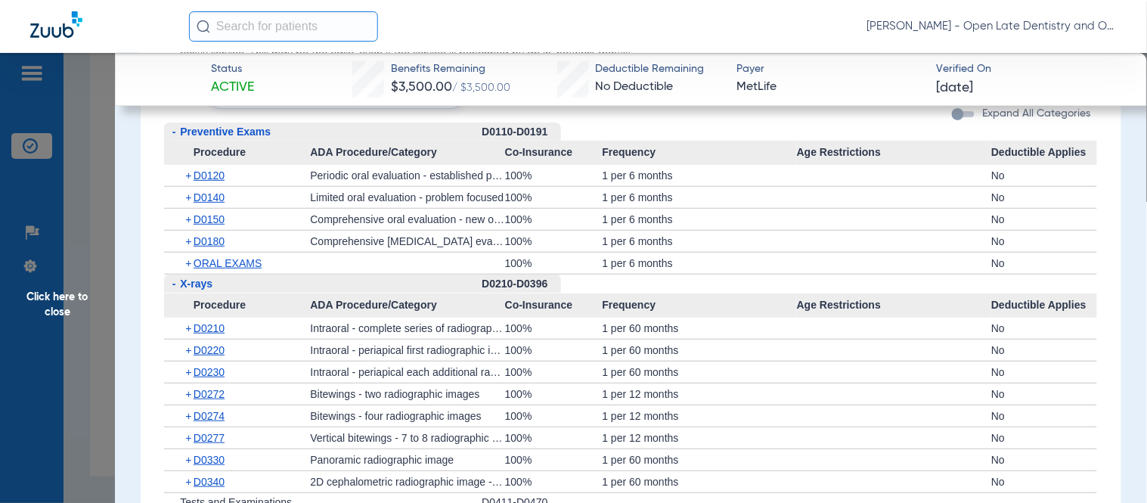
click at [190, 340] on span "+" at bounding box center [189, 350] width 8 height 21
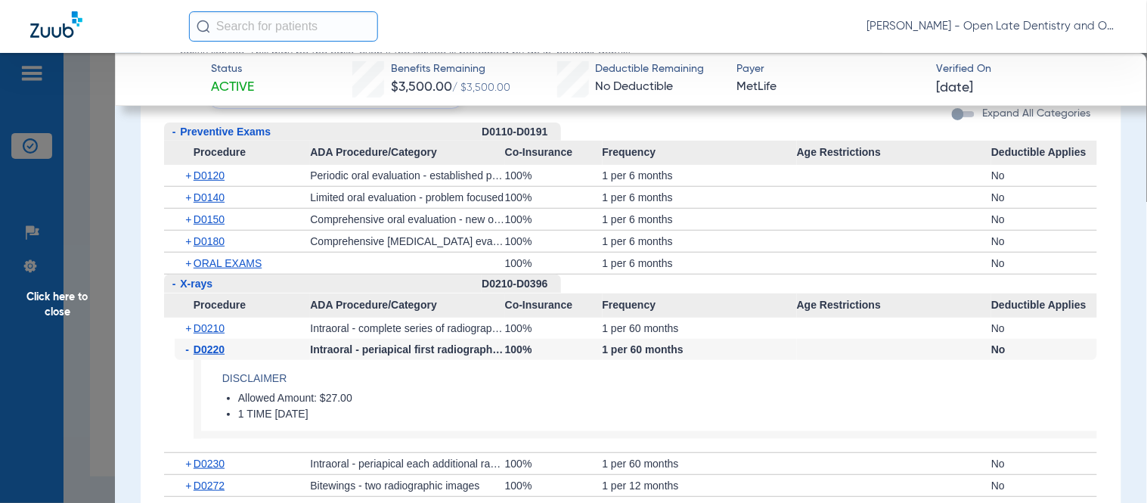
click at [190, 339] on span "-" at bounding box center [189, 349] width 8 height 21
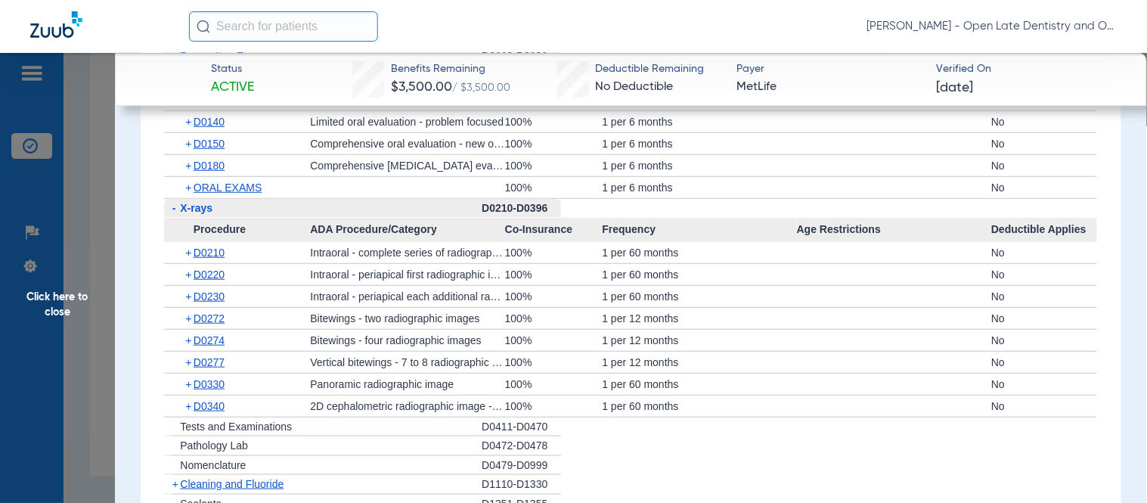
scroll to position [1666, 0]
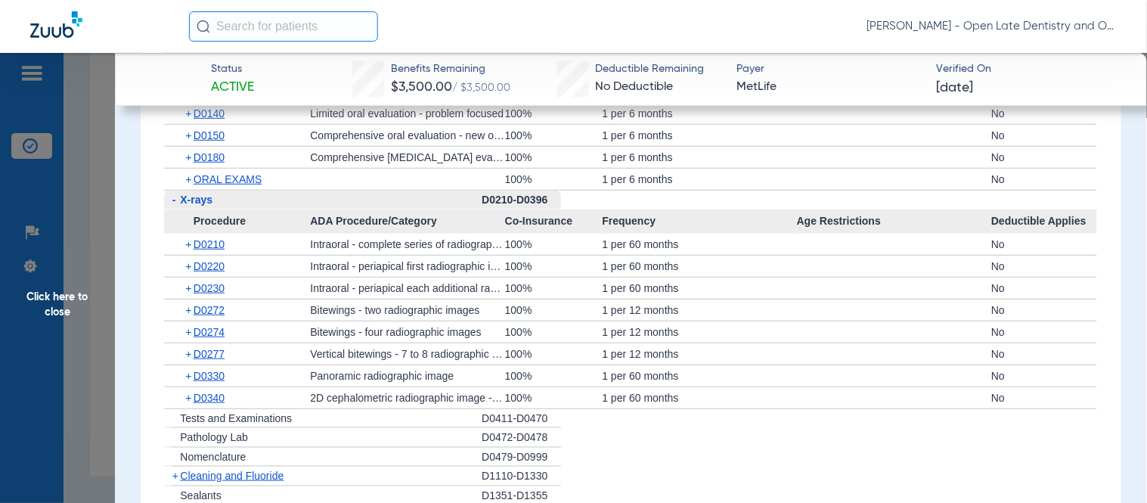
click at [187, 321] on span "+" at bounding box center [189, 331] width 8 height 21
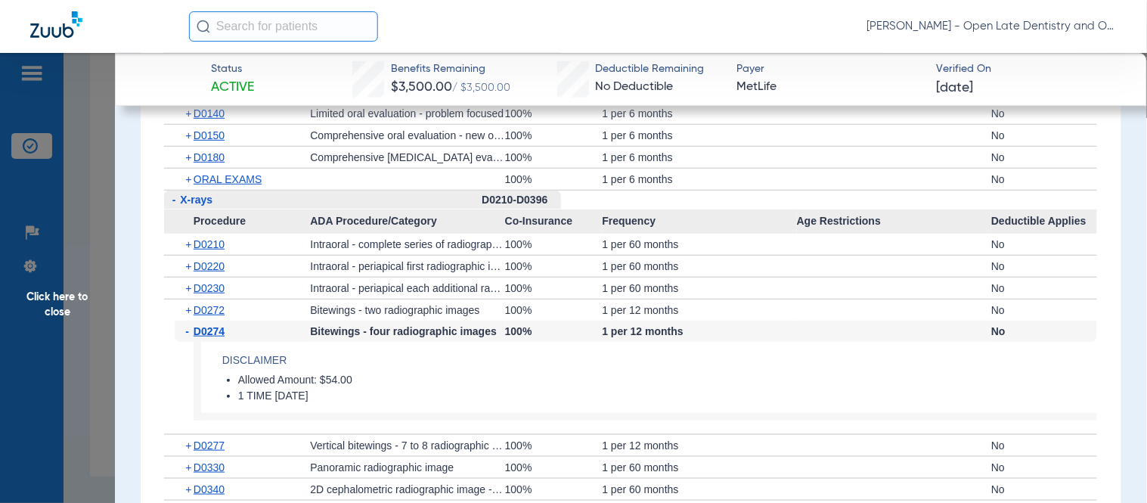
click at [187, 321] on span "-" at bounding box center [189, 331] width 8 height 21
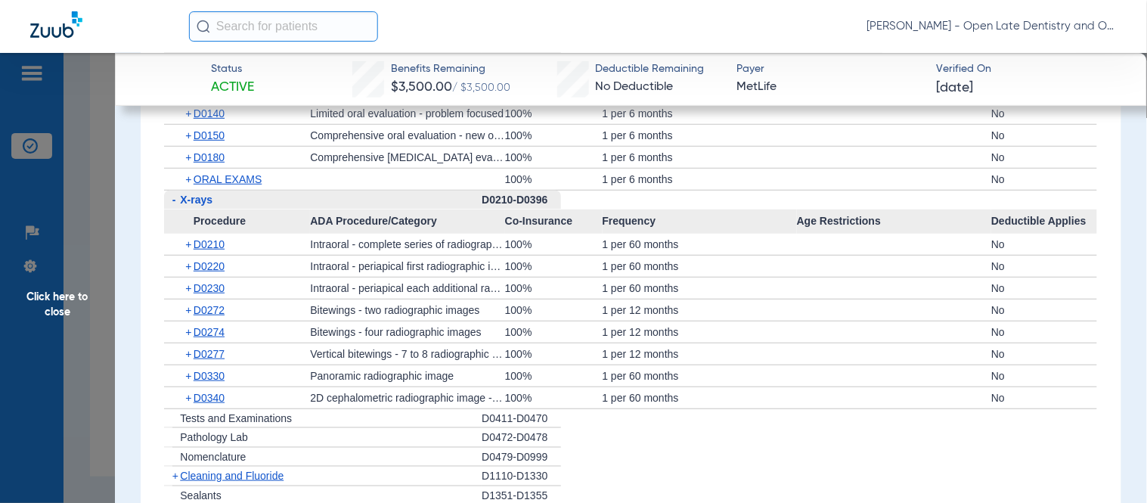
click at [185, 365] on span "+" at bounding box center [189, 375] width 8 height 21
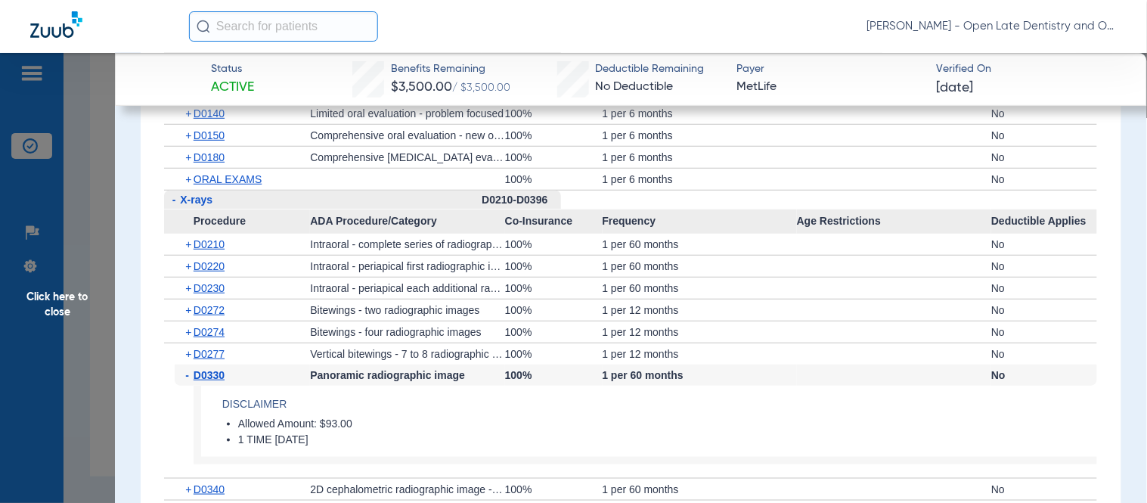
click at [185, 365] on span "-" at bounding box center [189, 375] width 8 height 21
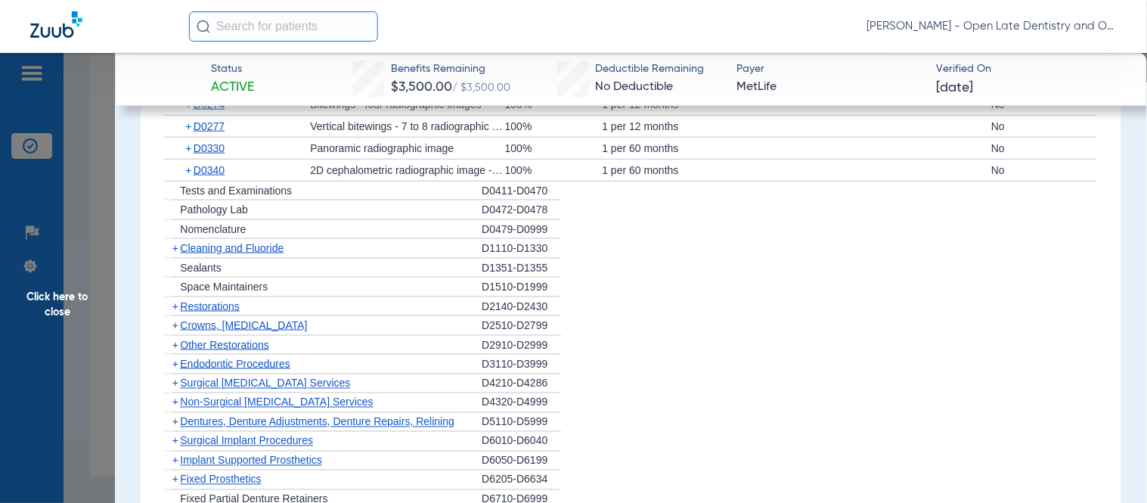
scroll to position [1917, 0]
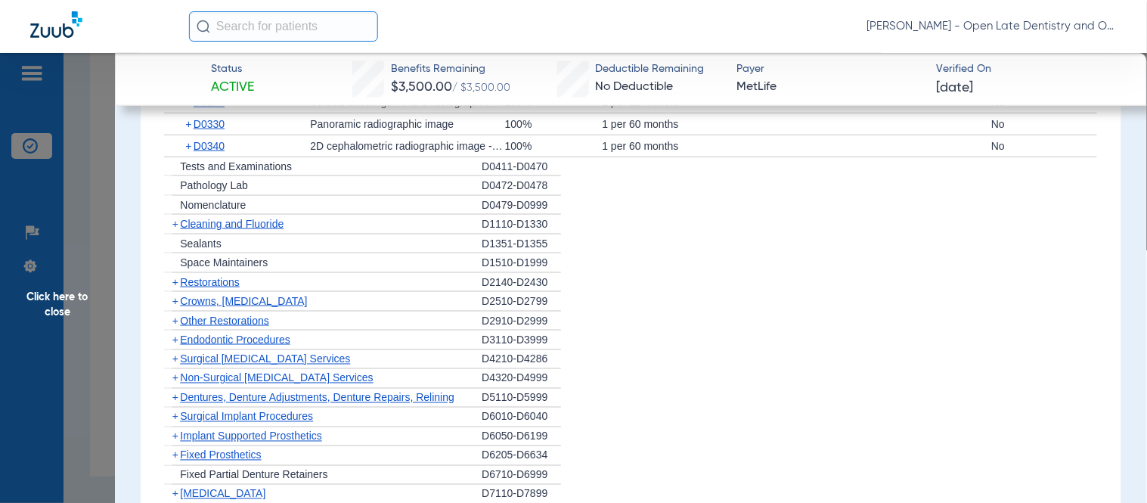
click at [175, 218] on span "+" at bounding box center [175, 224] width 6 height 12
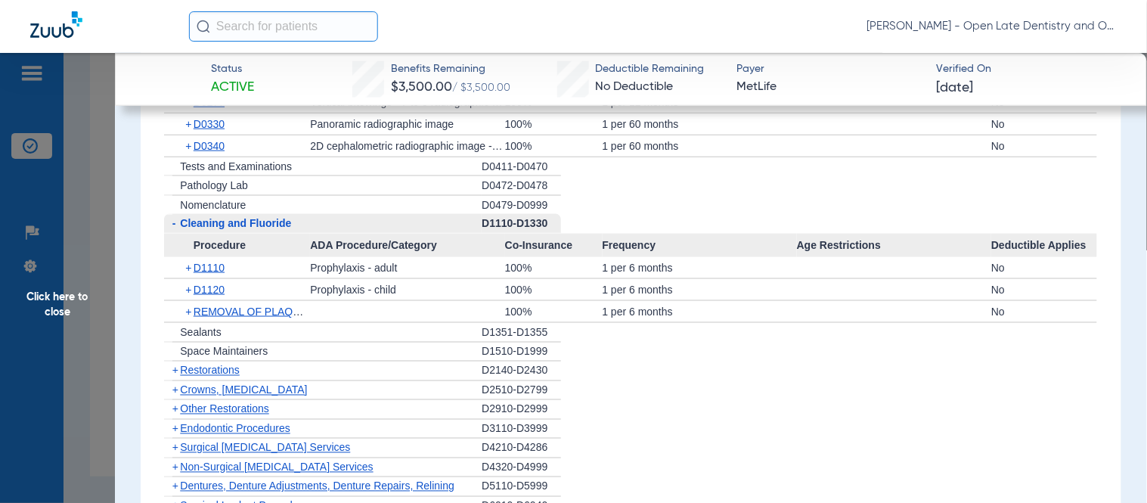
click at [191, 257] on span "+" at bounding box center [189, 267] width 8 height 21
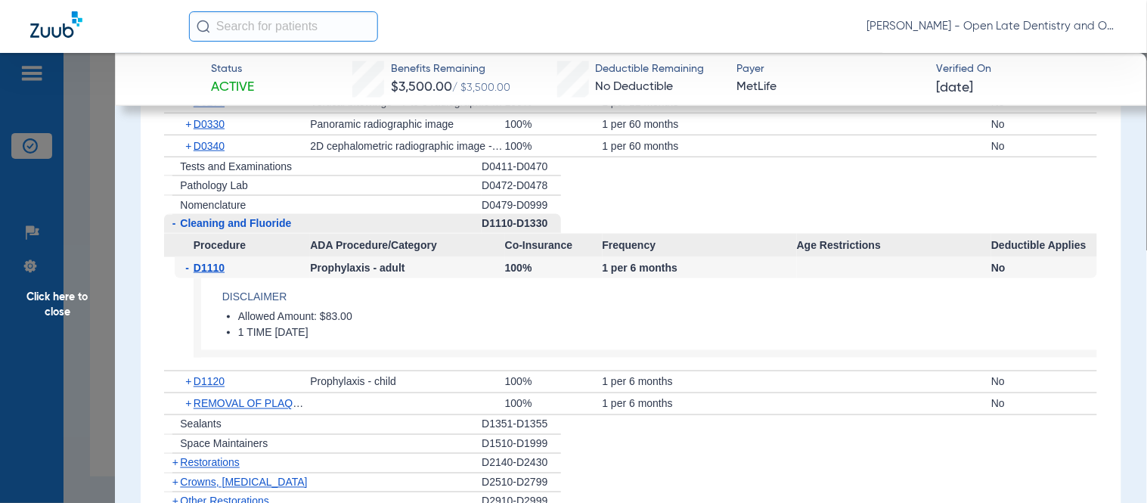
click at [191, 257] on span "-" at bounding box center [189, 267] width 8 height 21
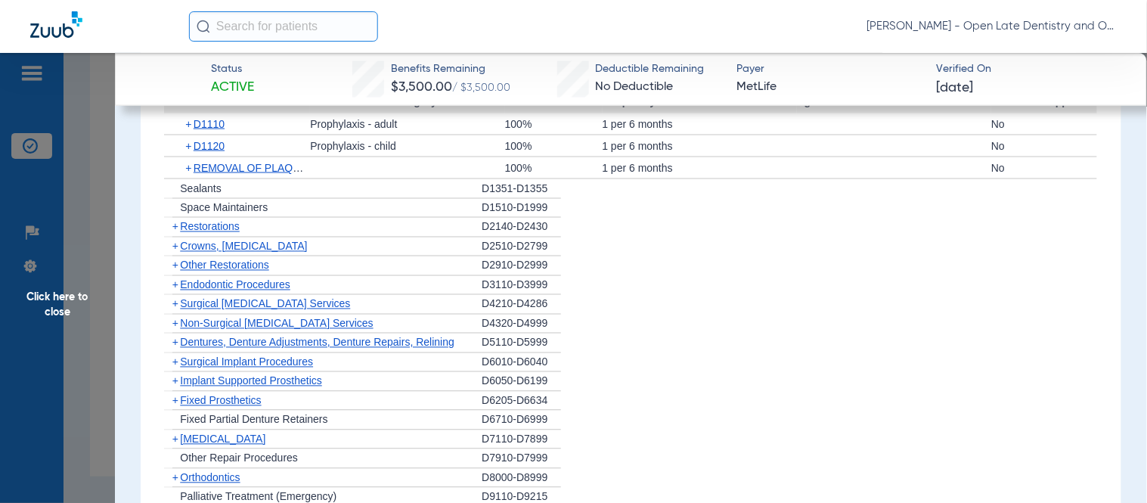
scroll to position [2169, 0]
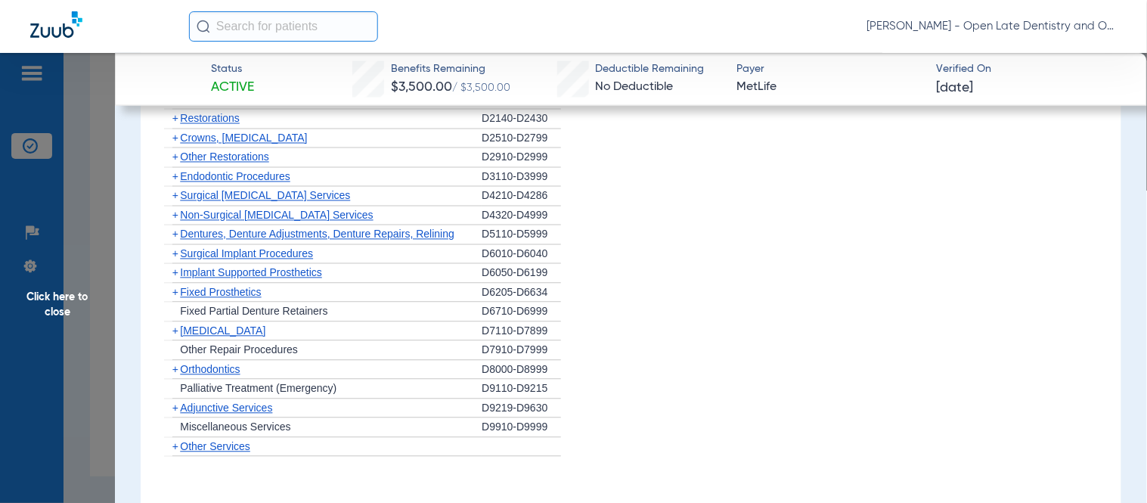
click at [177, 364] on span "+" at bounding box center [175, 370] width 6 height 12
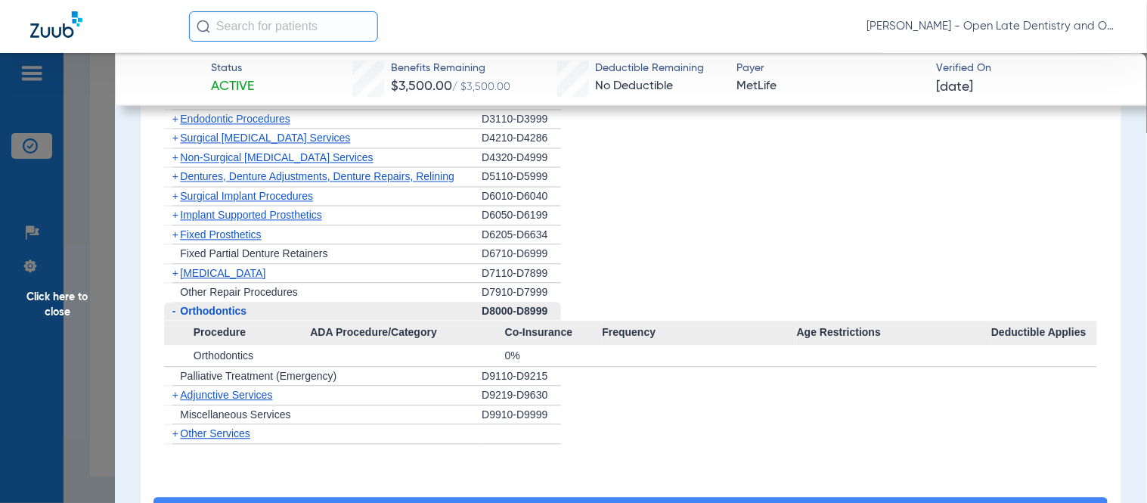
scroll to position [2254, 0]
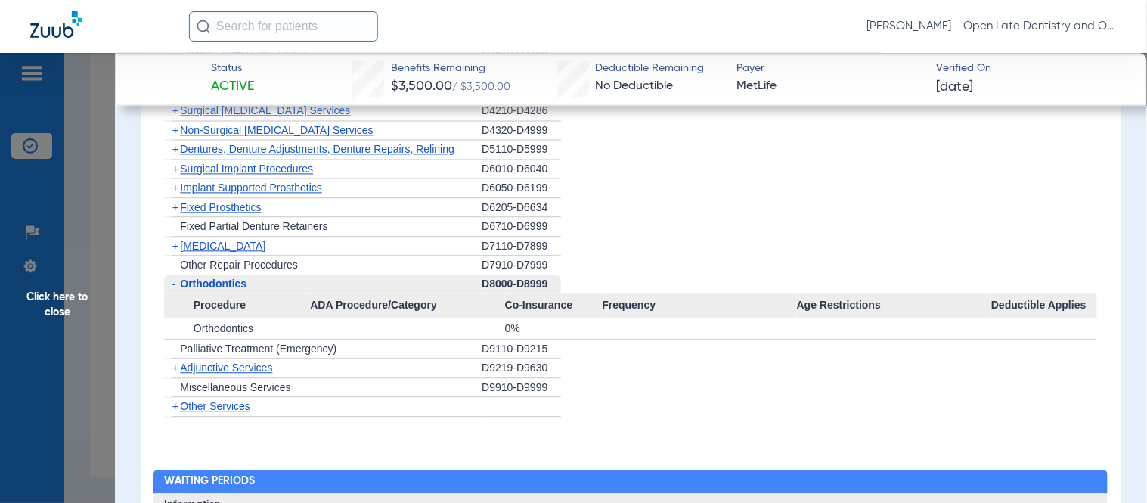
click at [174, 278] on span "-" at bounding box center [174, 284] width 4 height 12
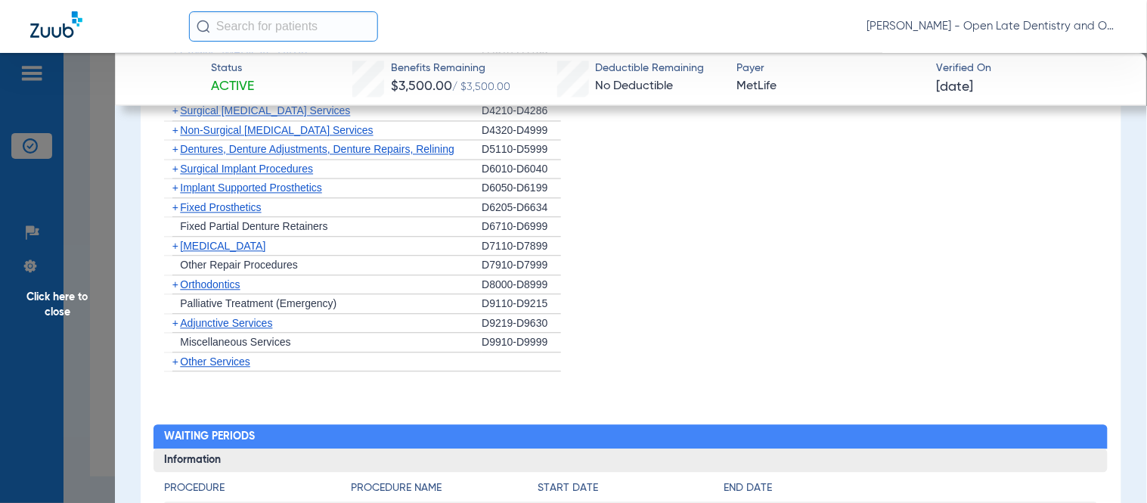
click at [176, 318] on span "+" at bounding box center [175, 324] width 6 height 12
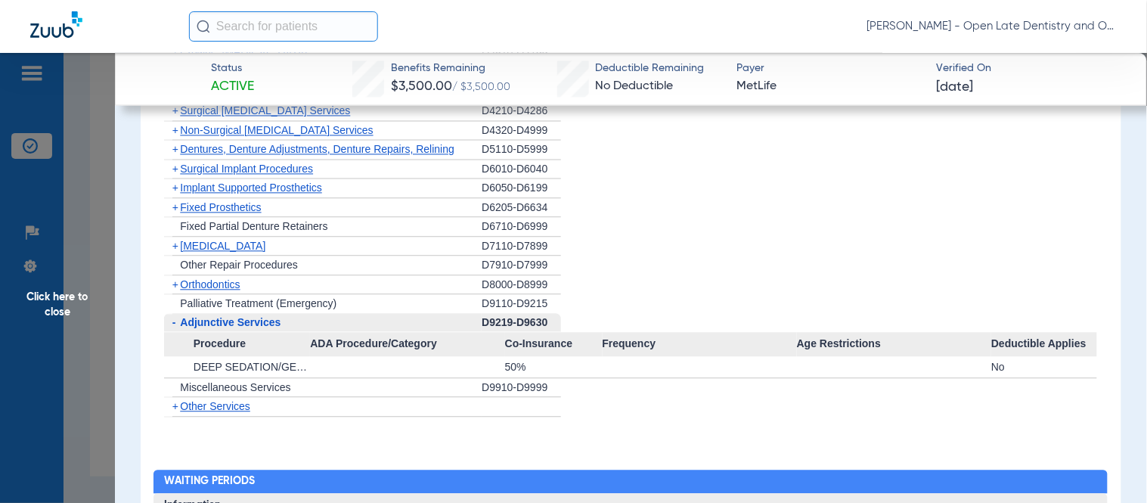
click at [177, 314] on span "-" at bounding box center [172, 323] width 16 height 19
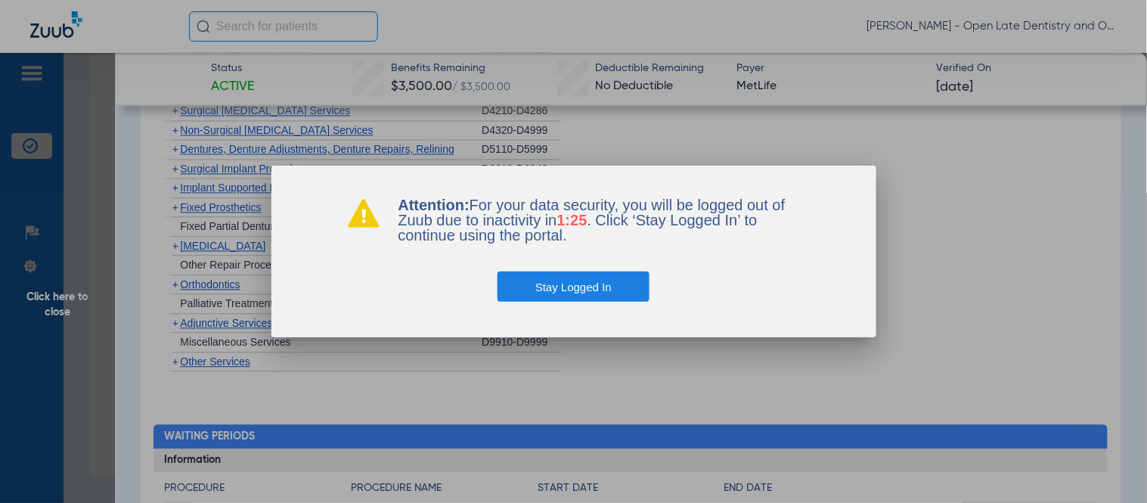
click at [587, 273] on button "Stay Logged In" at bounding box center [574, 287] width 152 height 30
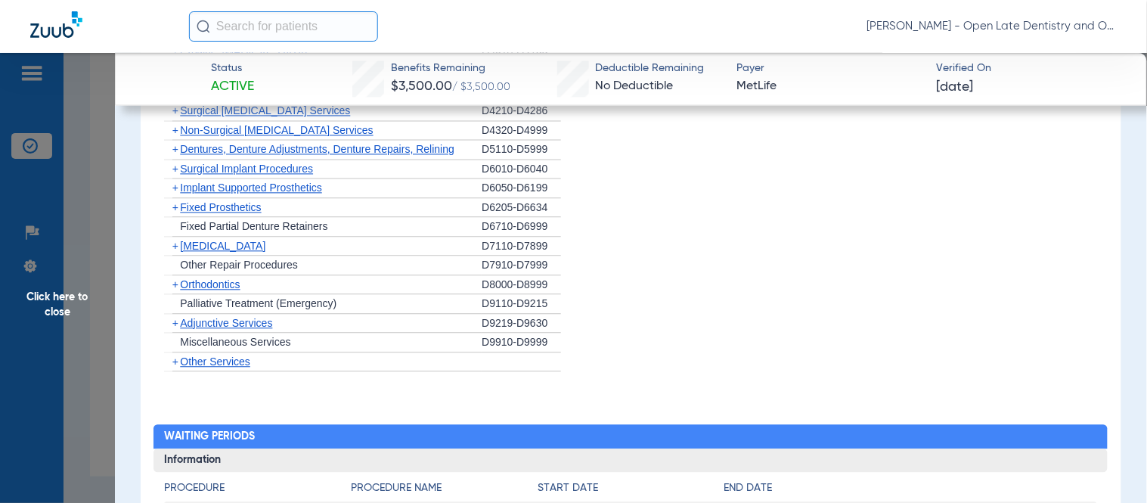
click at [273, 26] on input "text" at bounding box center [283, 26] width 189 height 30
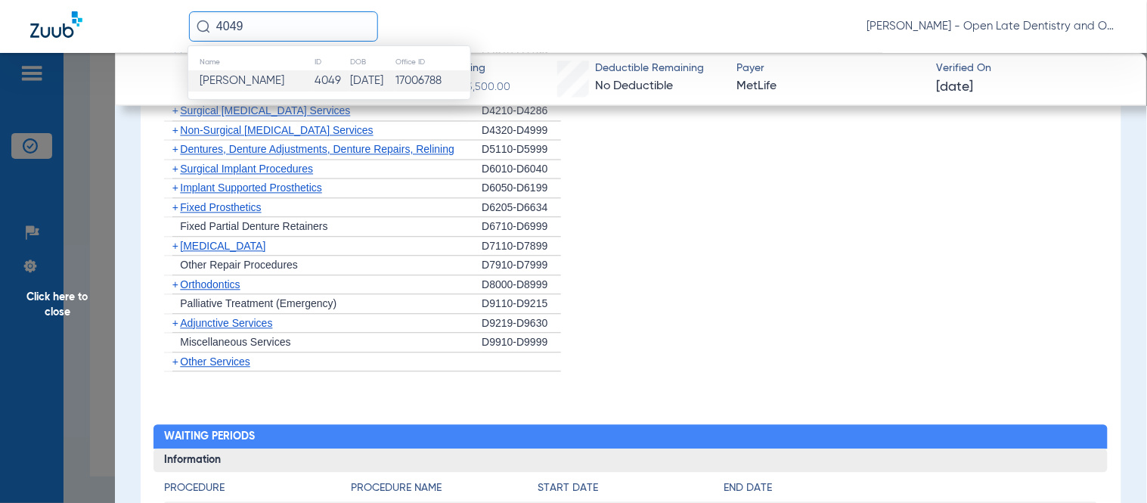
type input "4049"
click at [350, 82] on td "[DATE]" at bounding box center [372, 80] width 45 height 21
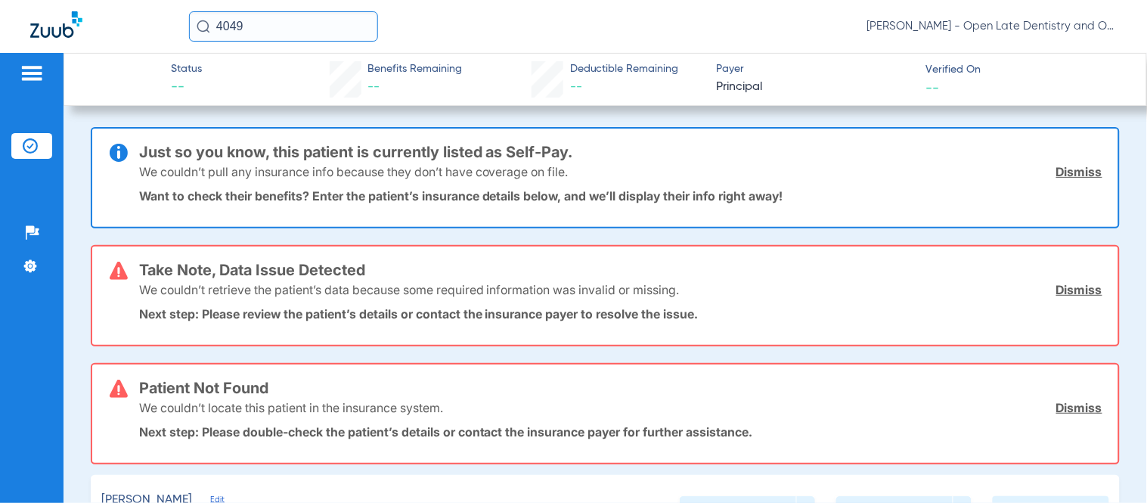
click at [1076, 188] on p "Want to check their benefits? Enter the patient’s insurance details below, and …" at bounding box center [621, 195] width 964 height 15
click at [1076, 179] on div "We couldn’t pull any insurance info because they don’t have coverage on file. D…" at bounding box center [621, 171] width 964 height 39
click at [1076, 178] on link "Dismiss" at bounding box center [1080, 171] width 46 height 15
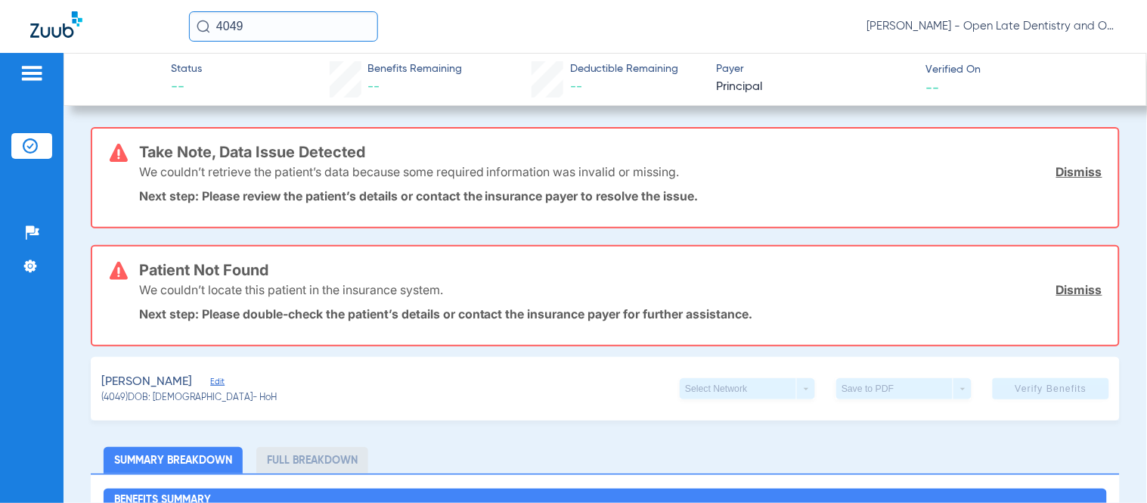
click at [1076, 168] on link "Dismiss" at bounding box center [1080, 171] width 46 height 15
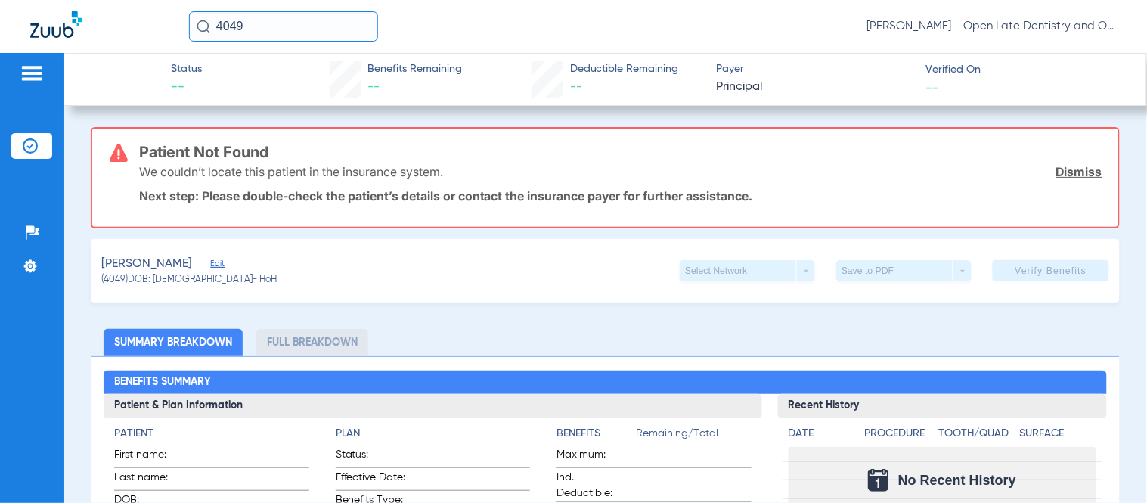
click at [1076, 168] on link "Dismiss" at bounding box center [1080, 171] width 46 height 15
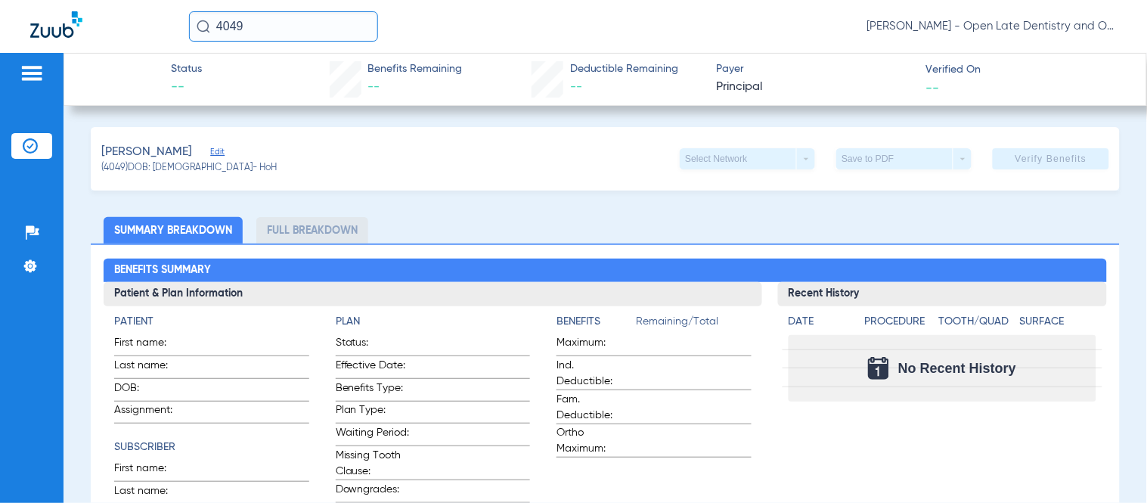
click at [210, 154] on span "Edit" at bounding box center [217, 154] width 14 height 14
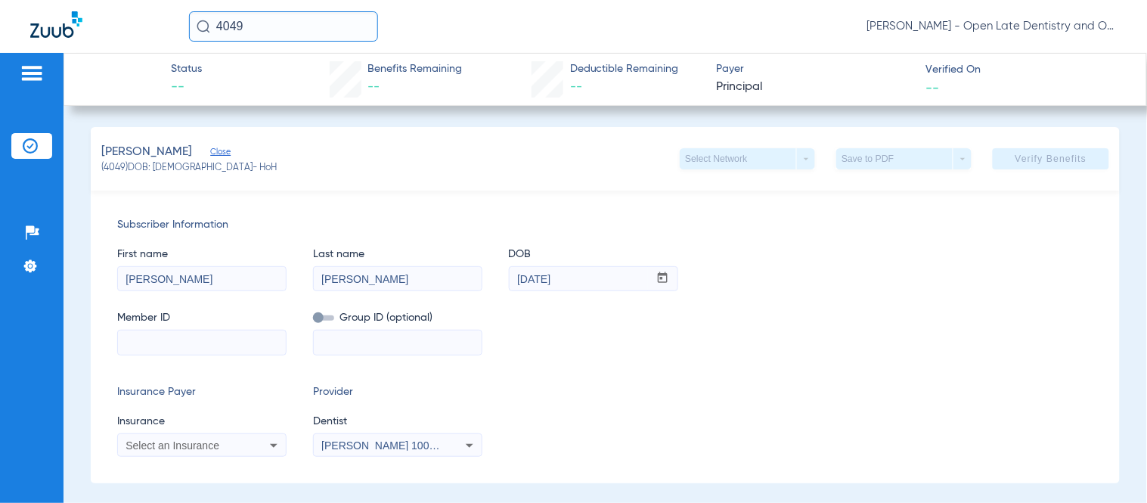
click at [157, 345] on input at bounding box center [202, 343] width 168 height 24
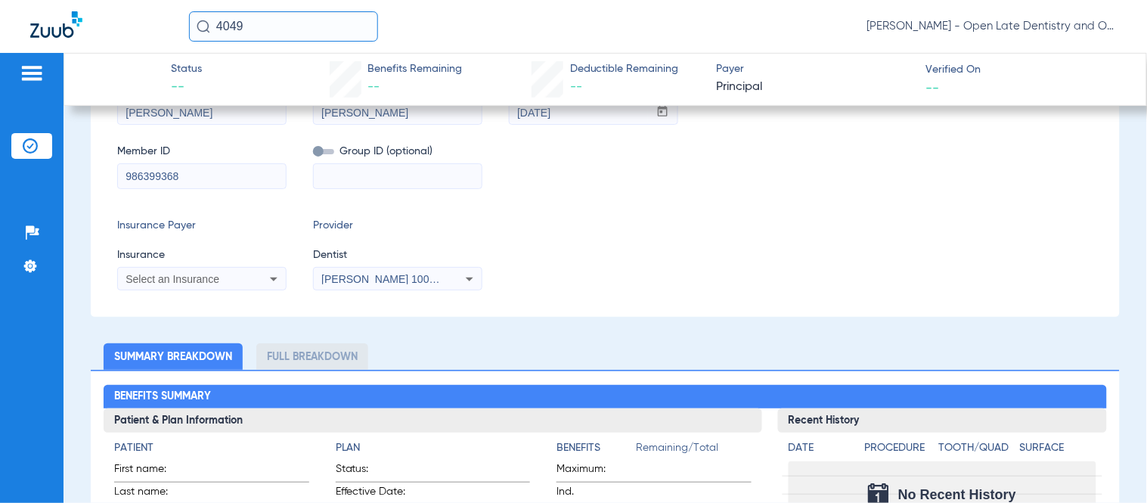
scroll to position [168, 0]
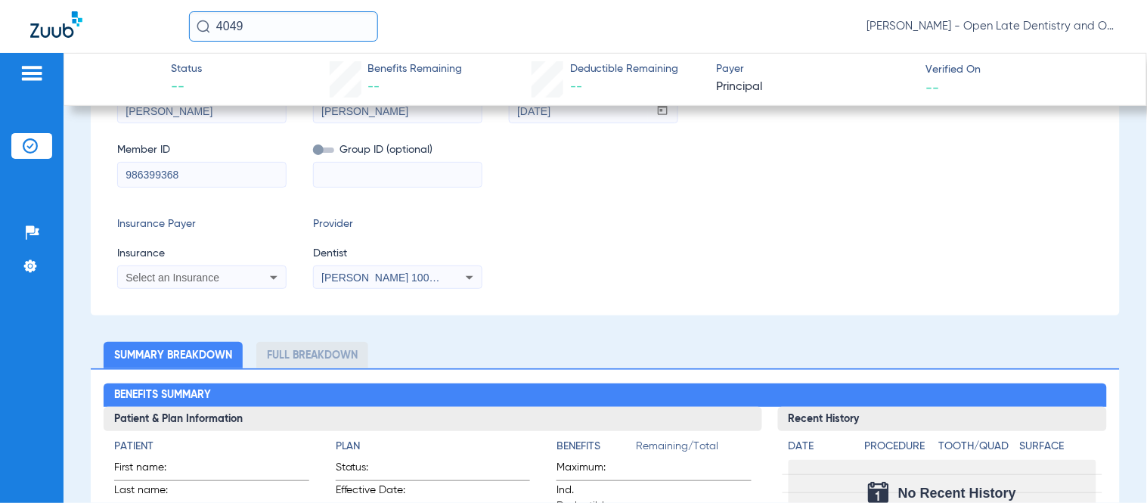
type input "986399368"
click at [259, 276] on div "Select an Insurance" at bounding box center [202, 278] width 168 height 18
type input "principal"
click at [172, 327] on mat-option "Principal" at bounding box center [245, 330] width 254 height 24
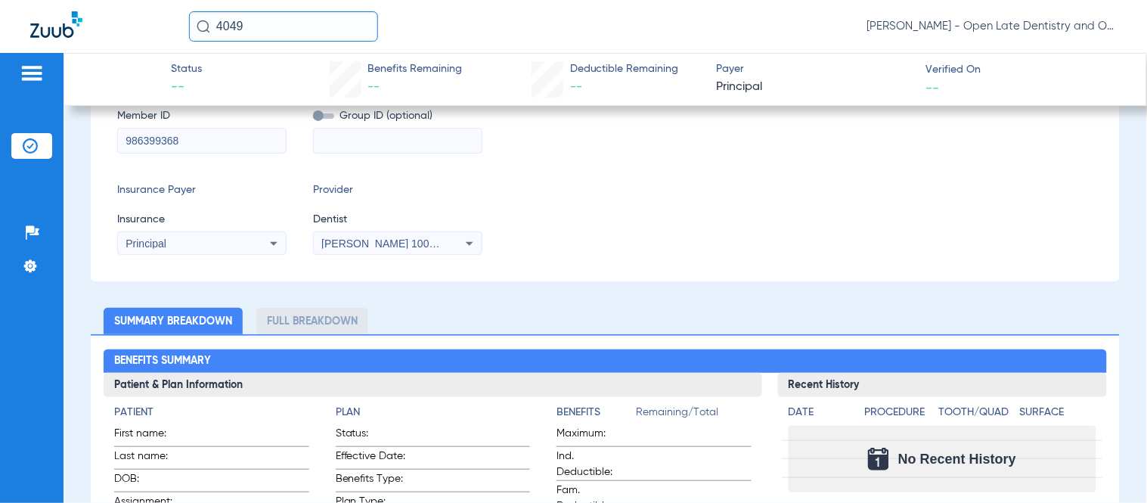
scroll to position [0, 0]
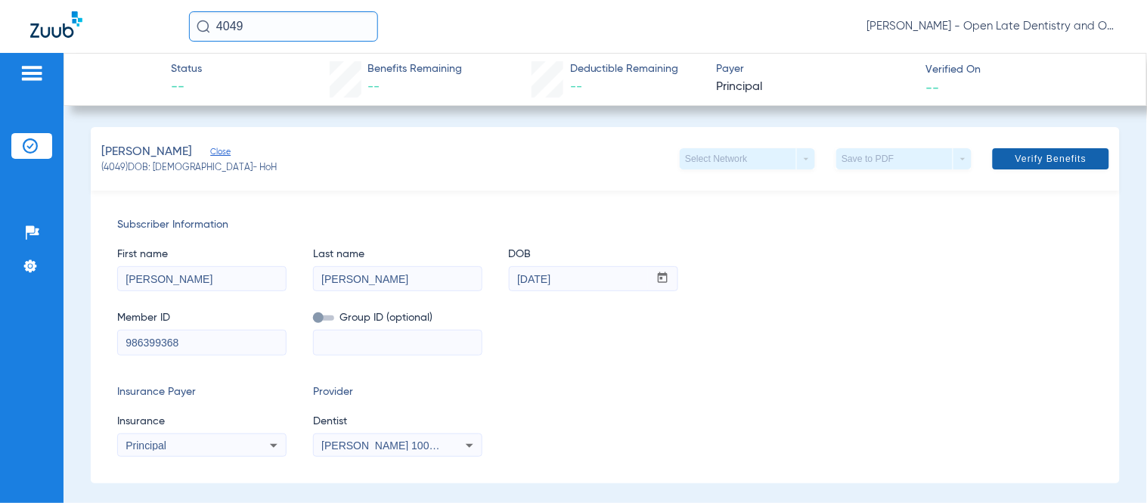
click at [1073, 163] on span "Verify Benefits" at bounding box center [1052, 159] width 72 height 12
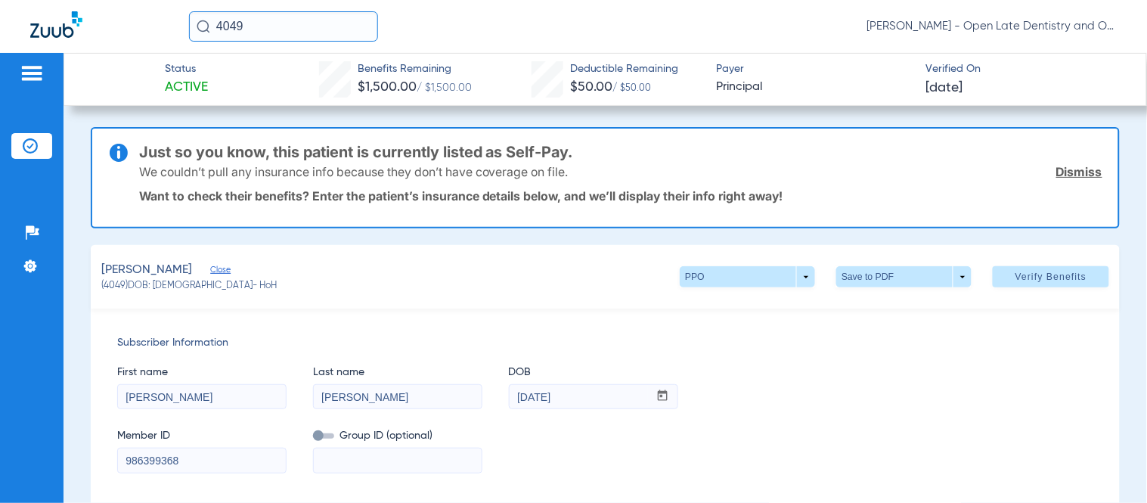
click at [1057, 168] on link "Dismiss" at bounding box center [1080, 171] width 46 height 15
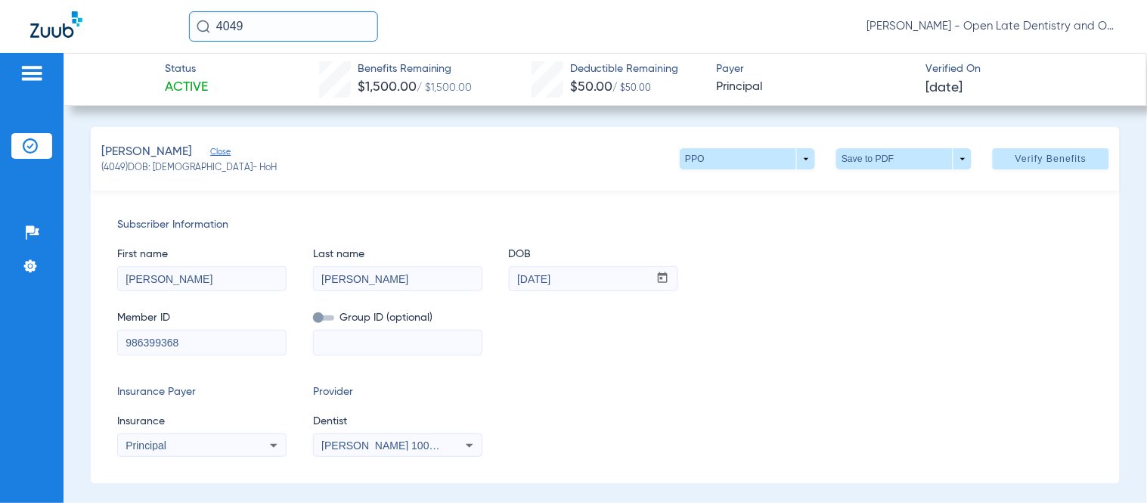
click at [161, 346] on input "986399368" at bounding box center [202, 343] width 168 height 24
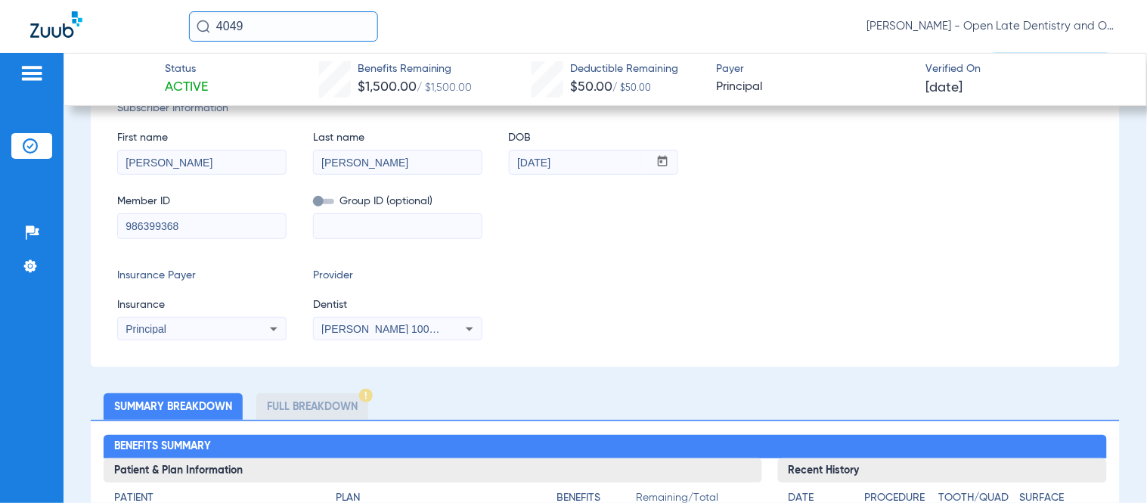
scroll to position [84, 0]
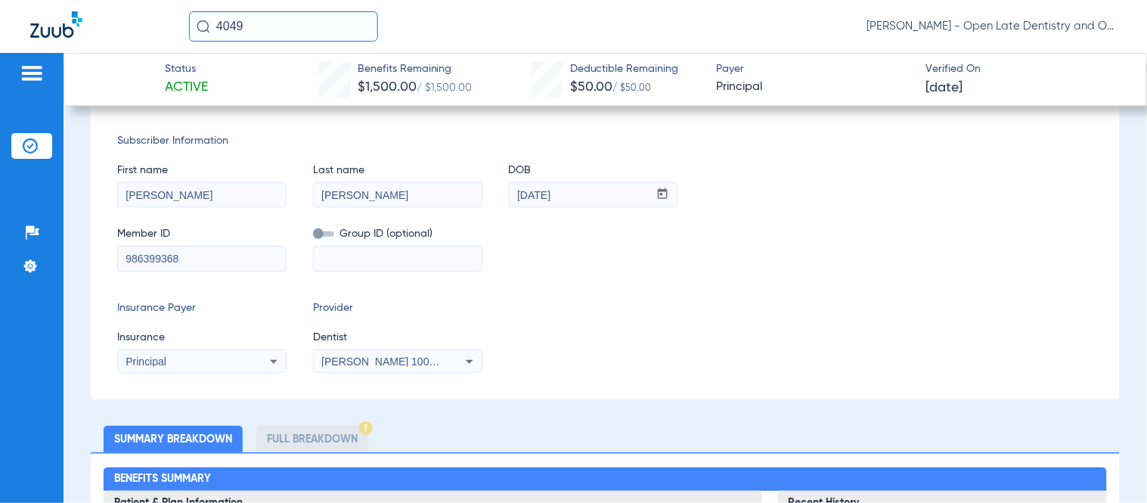
click at [768, 277] on div "Subscriber Information First name [PERSON_NAME] Last name [PERSON_NAME] mm / dd…" at bounding box center [605, 253] width 1029 height 293
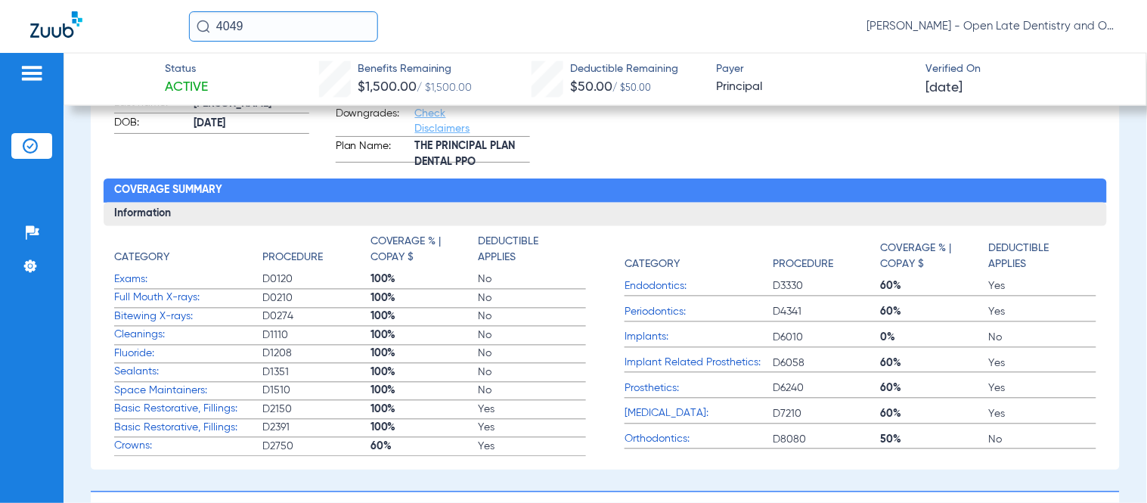
scroll to position [504, 0]
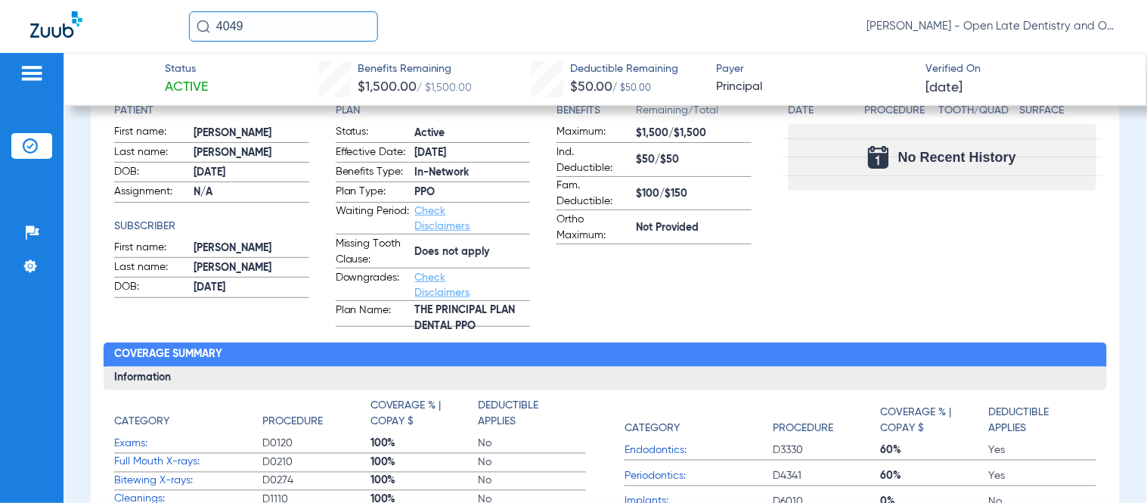
drag, startPoint x: 247, startPoint y: 33, endPoint x: 102, endPoint y: 33, distance: 144.5
click at [102, 33] on div "4049 [PERSON_NAME] - Open Late Dentistry and Orthodontics" at bounding box center [573, 26] width 1147 height 53
type input "2940"
click at [259, 17] on input "2940" at bounding box center [283, 26] width 189 height 30
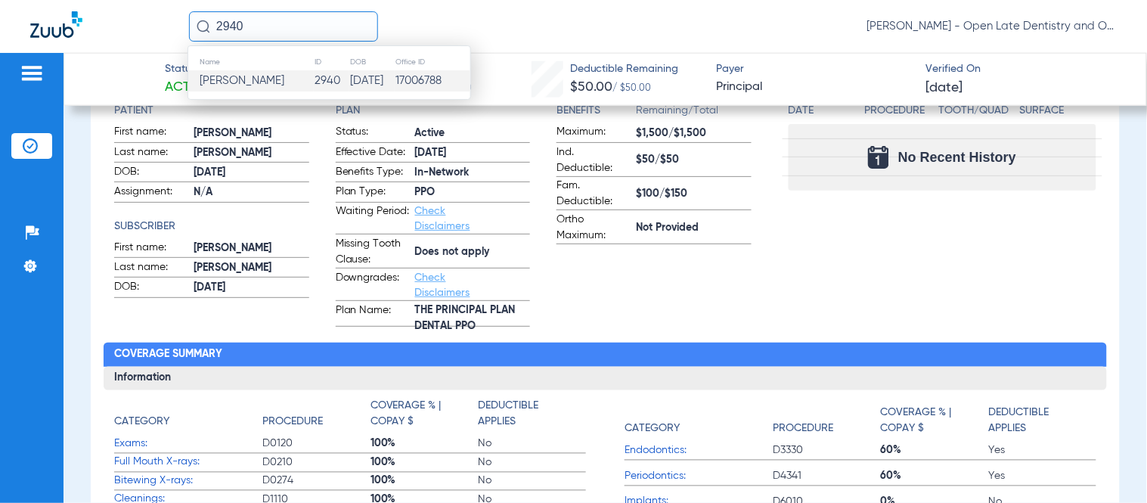
click at [273, 77] on span "[PERSON_NAME]" at bounding box center [242, 80] width 85 height 11
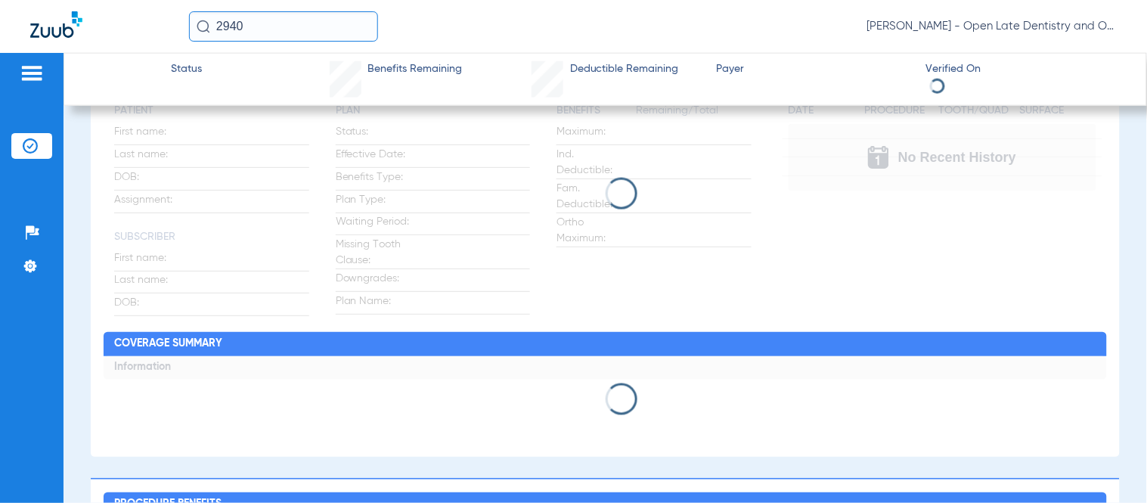
type input "[PERSON_NAME]"
type input "Balakrishnan"
type input "[DATE]"
type input "U63292705"
type input "2465810"
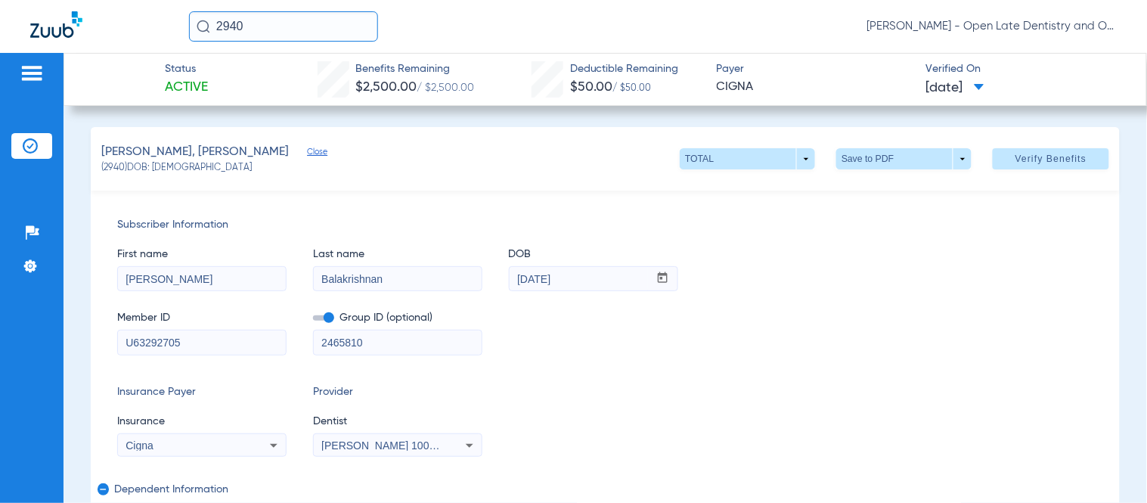
drag, startPoint x: 250, startPoint y: 24, endPoint x: 138, endPoint y: 20, distance: 112.0
click at [138, 20] on div "2940 [PERSON_NAME] - Open Late Dentistry and Orthodontics" at bounding box center [573, 26] width 1147 height 53
click at [270, 27] on input "1913" at bounding box center [283, 26] width 189 height 30
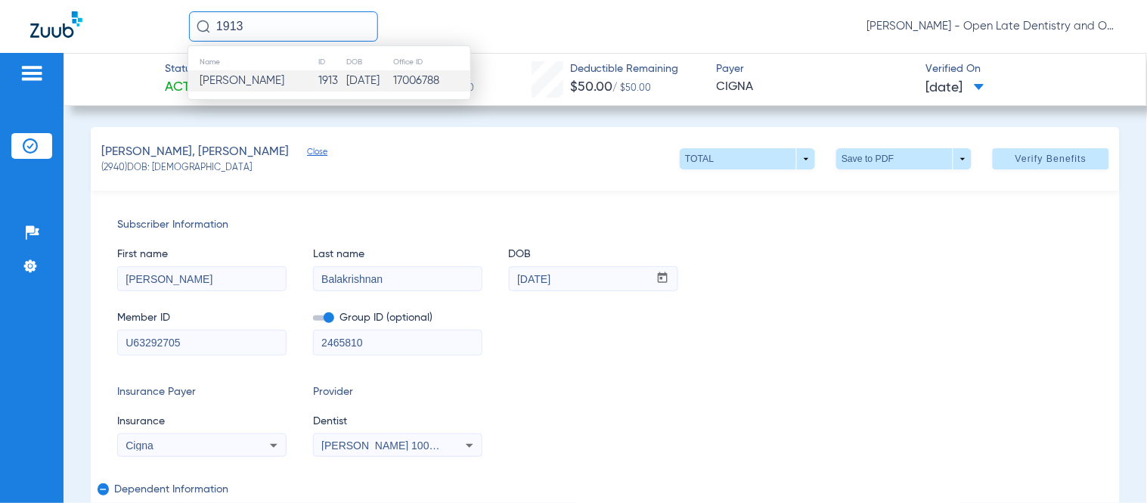
type input "1913"
click at [318, 85] on td "1913" at bounding box center [332, 80] width 28 height 21
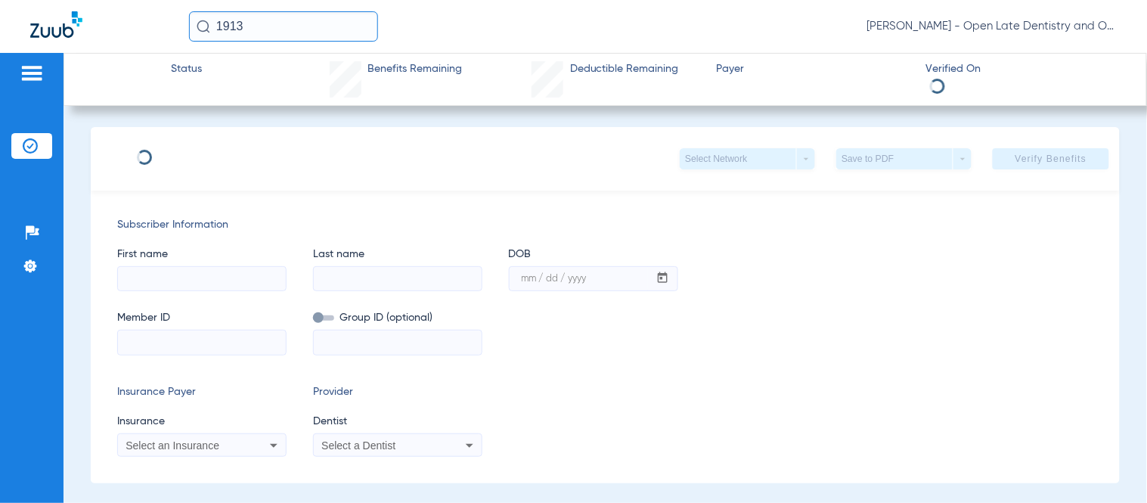
type input "[PERSON_NAME]"
type input "Frost"
type input "[DATE]"
type input "114193365801"
type input "21345 00001"
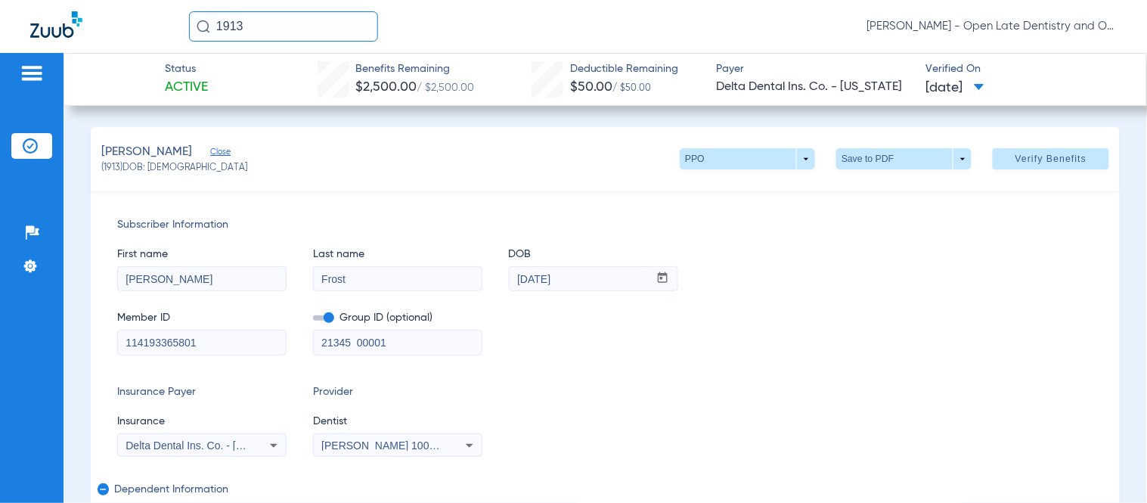
click at [1070, 153] on span "Verify Benefits" at bounding box center [1052, 159] width 72 height 12
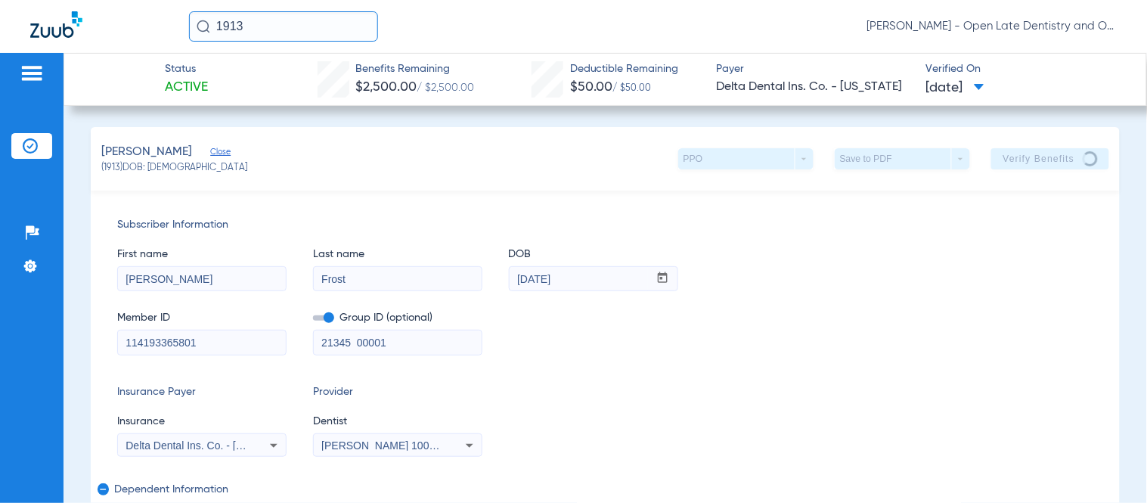
click at [1021, 298] on div "Member ID 114193365801 Group ID (optional) 21345 00001" at bounding box center [605, 325] width 976 height 58
click at [806, 209] on div "Subscriber Information First name [PERSON_NAME] Last name [PERSON_NAME] DOB mm …" at bounding box center [605, 418] width 1029 height 454
click at [983, 328] on div "Member ID 114193365801 Group ID (optional) 21345 00001" at bounding box center [605, 325] width 976 height 58
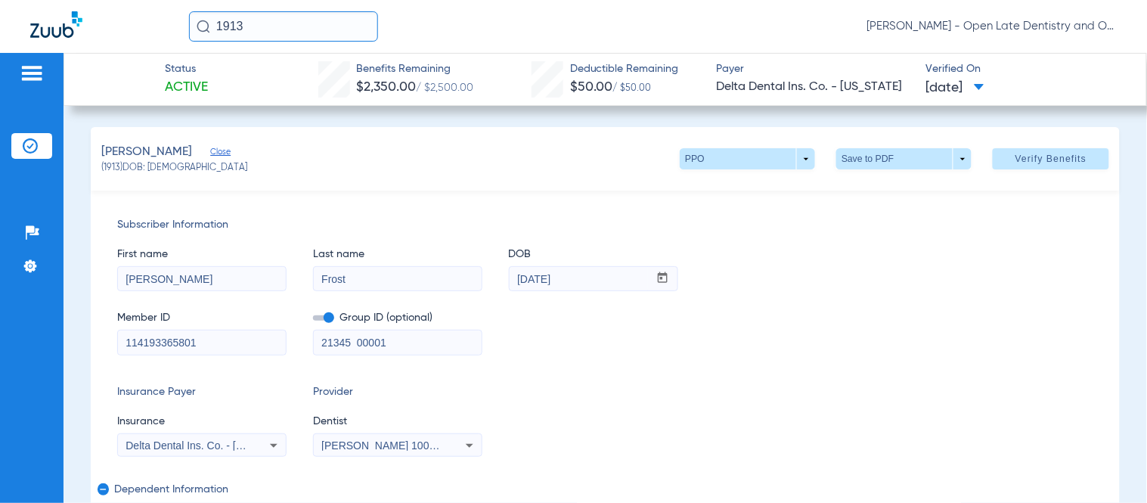
click at [827, 291] on div "First name [PERSON_NAME] Last name [PERSON_NAME] DOB mm / dd / yyyy [DATE] Memb…" at bounding box center [605, 294] width 976 height 123
